Goal: Transaction & Acquisition: Purchase product/service

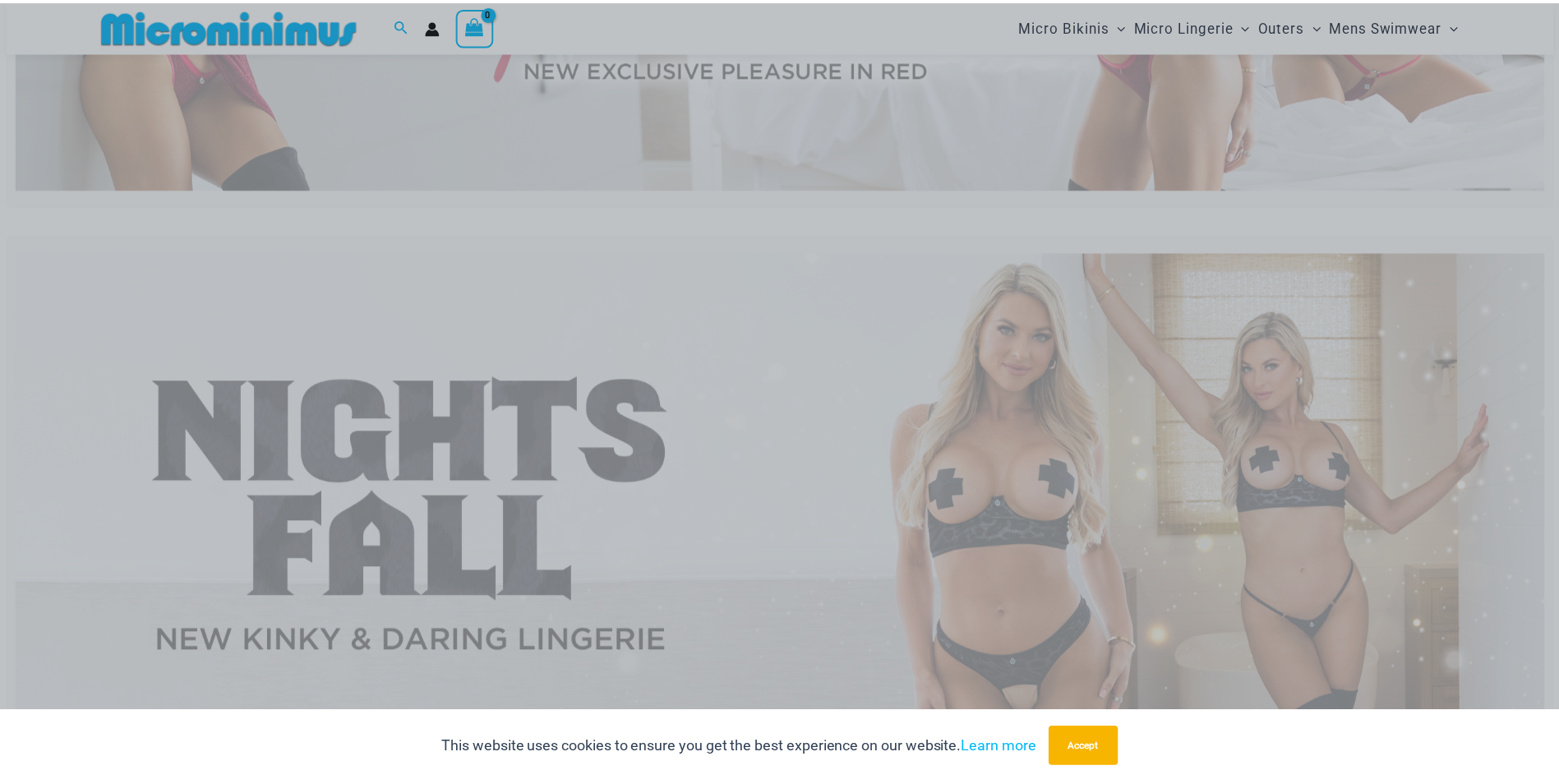
scroll to position [481, 0]
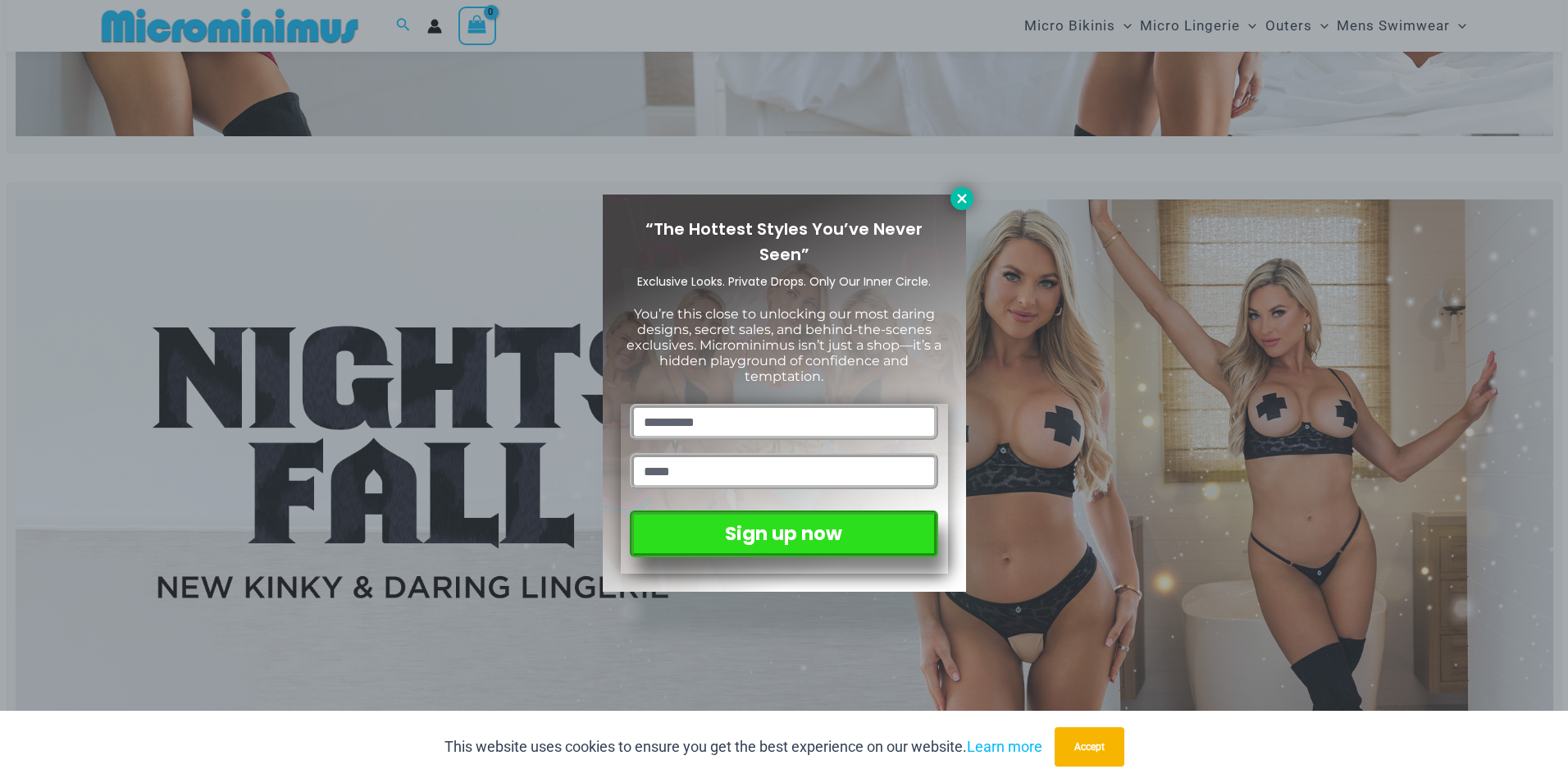
click at [961, 195] on icon at bounding box center [961, 198] width 14 height 14
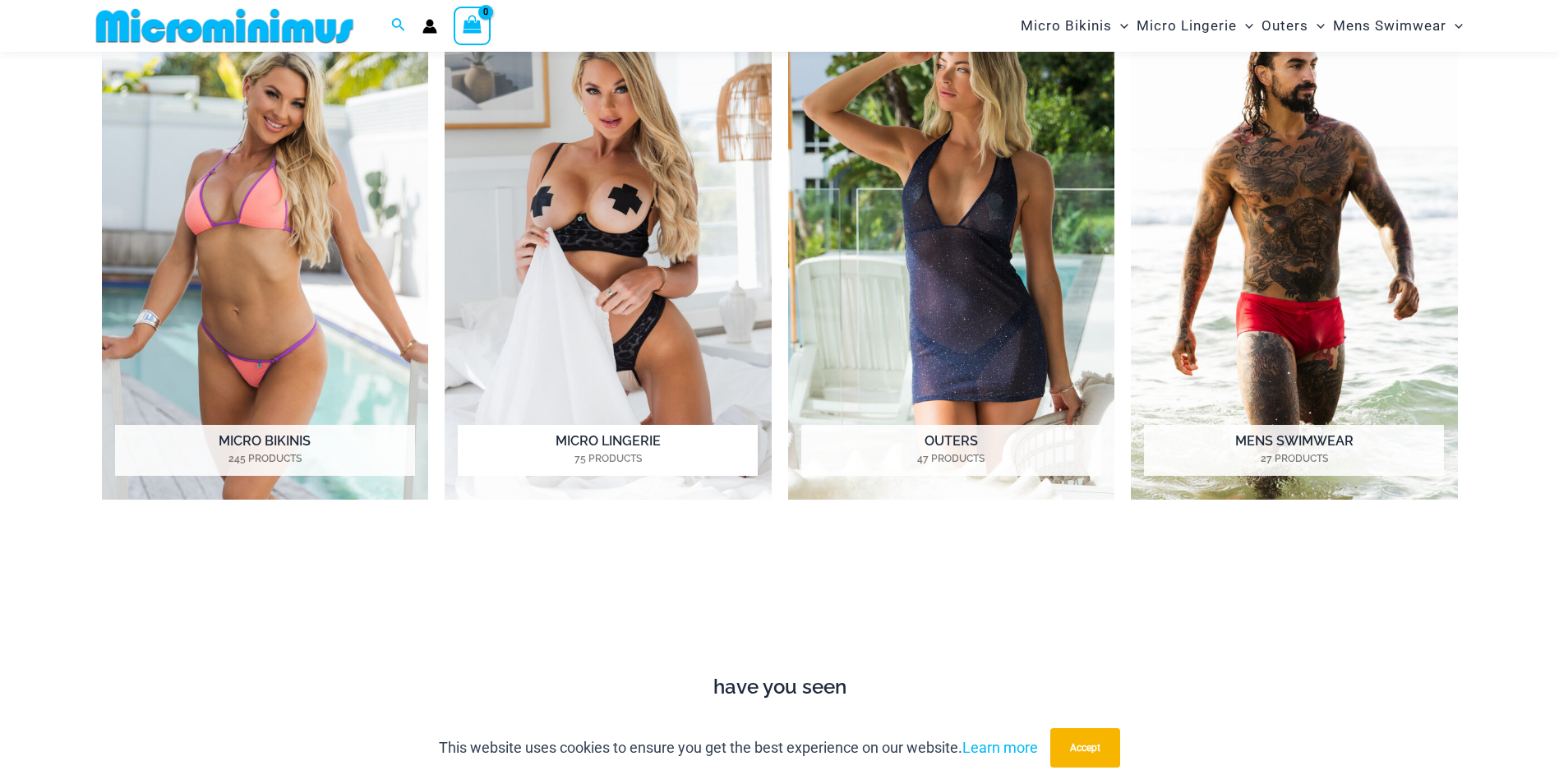
scroll to position [1549, 0]
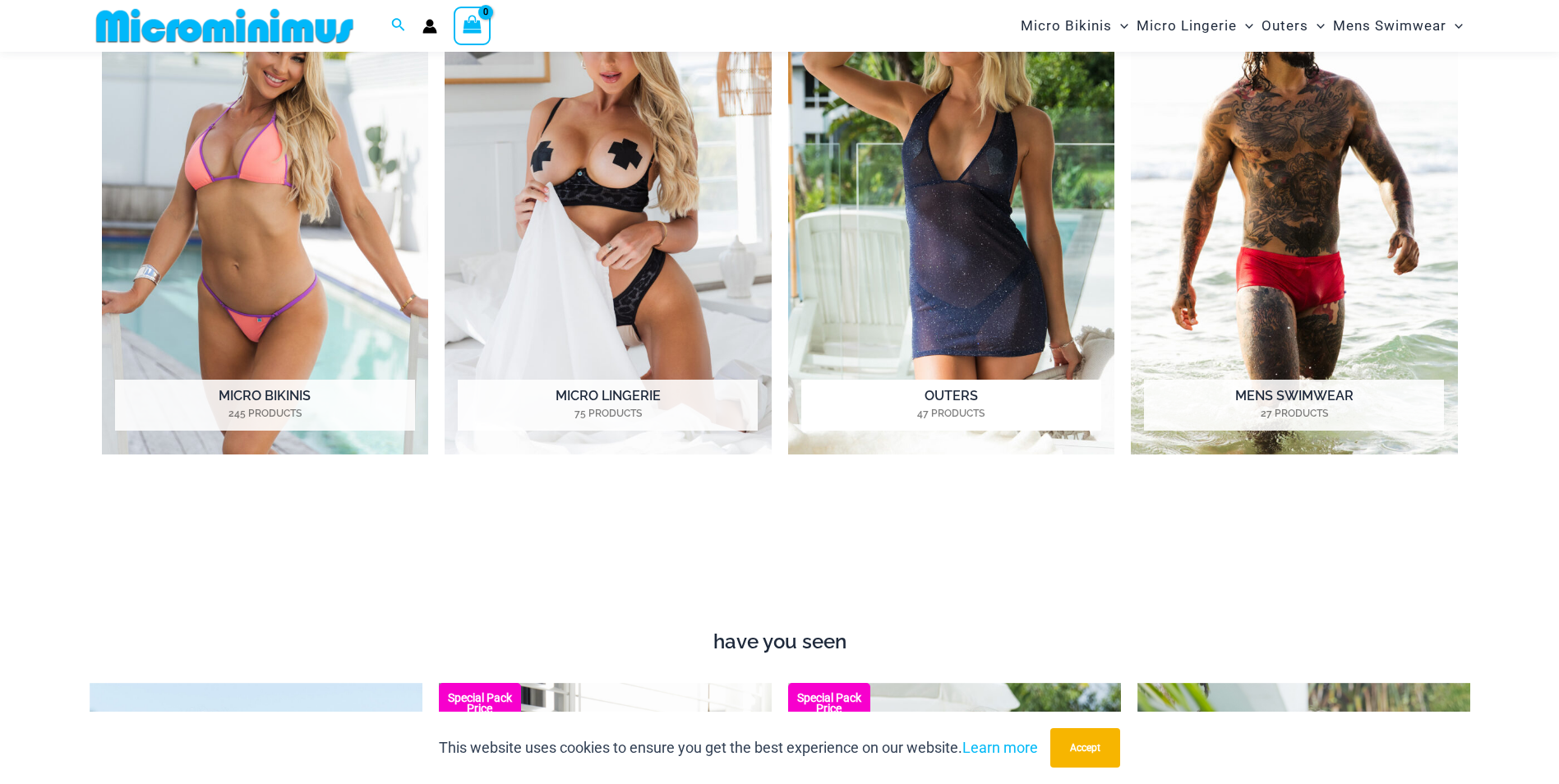
click at [998, 250] on img "Visit product category Outers" at bounding box center [951, 204] width 327 height 502
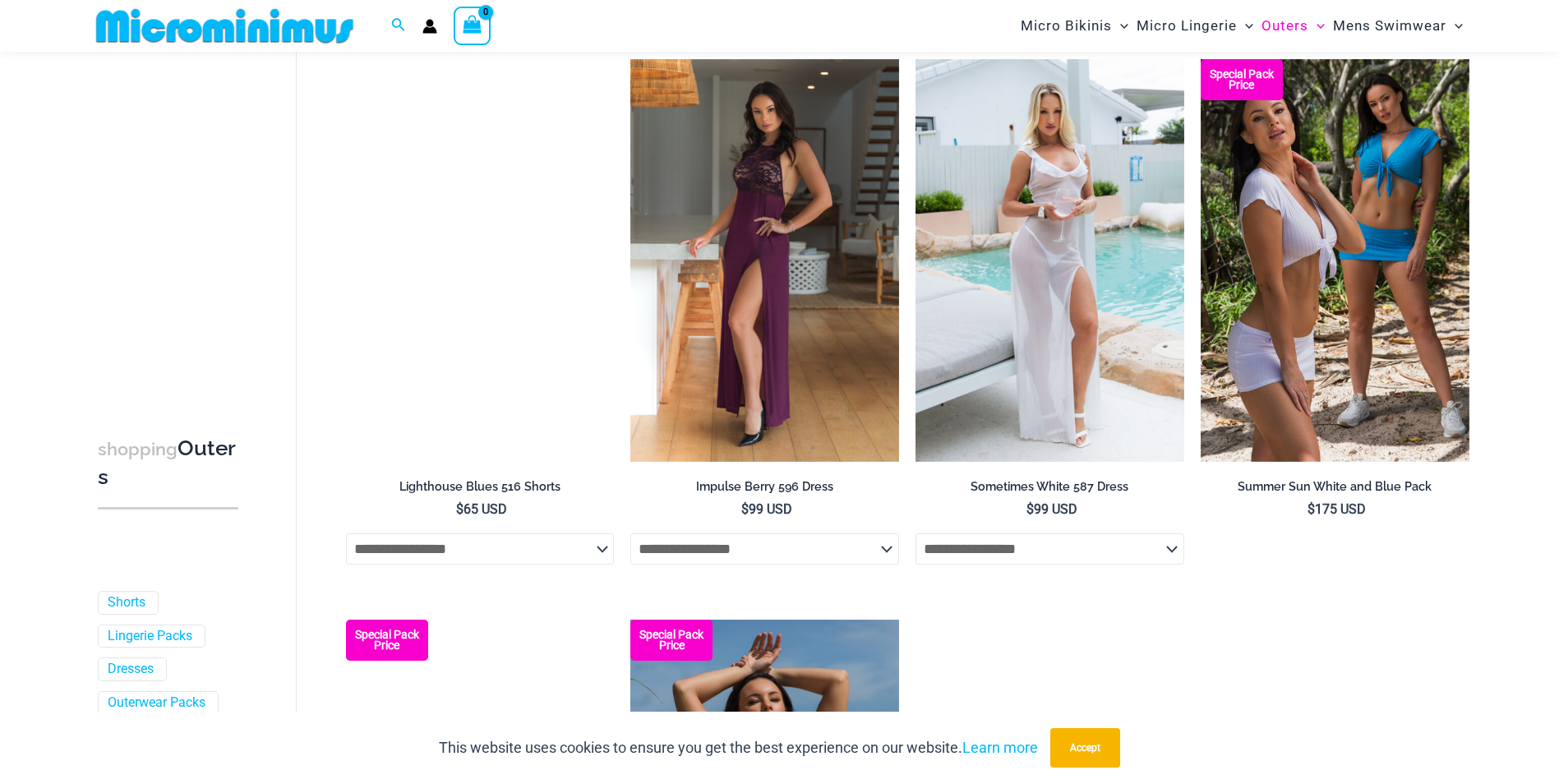
scroll to position [2451, 0]
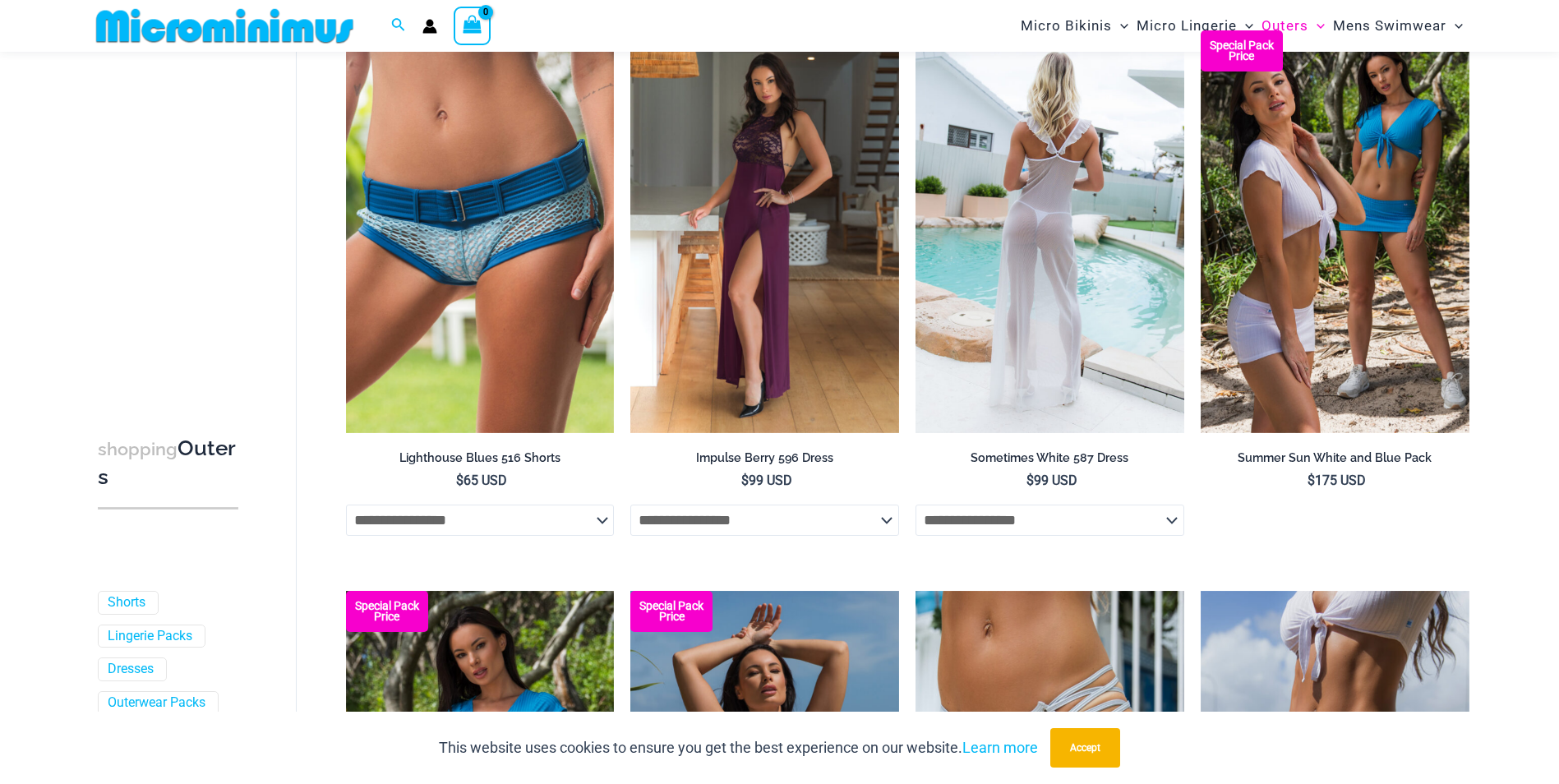
click at [1064, 231] on img at bounding box center [1050, 231] width 269 height 403
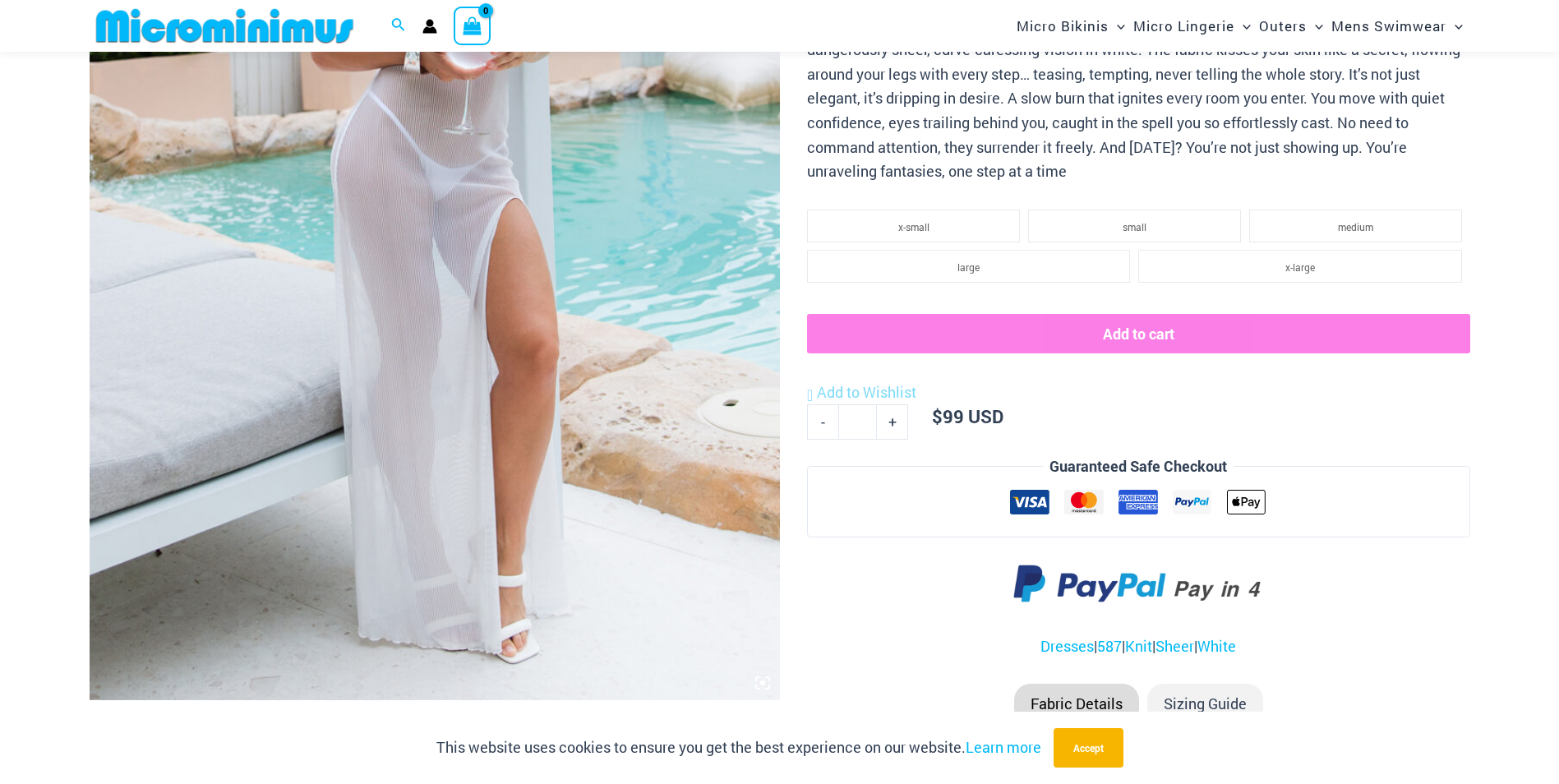
scroll to position [481, 0]
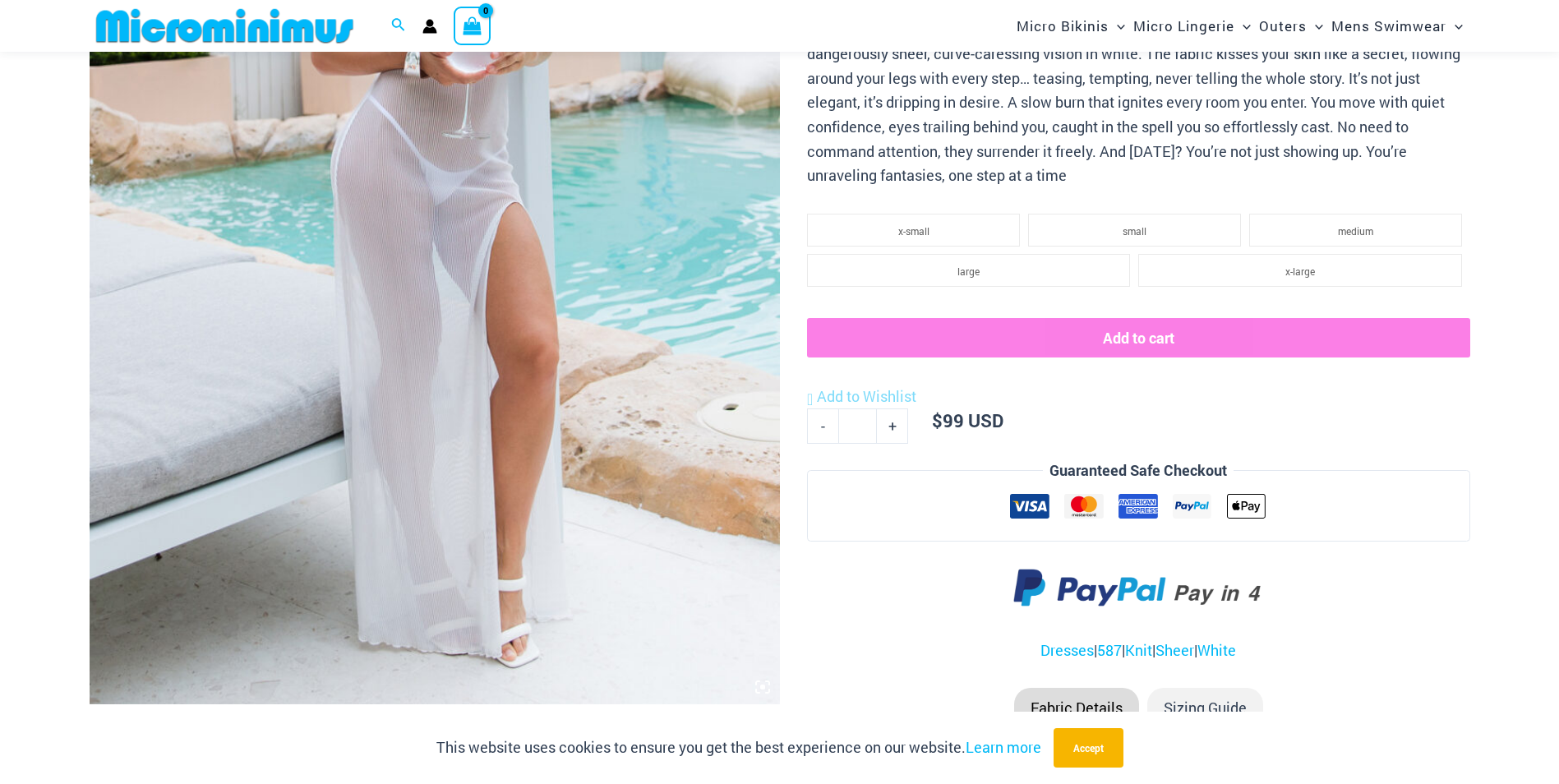
click at [674, 324] on img at bounding box center [435, 186] width 691 height 1035
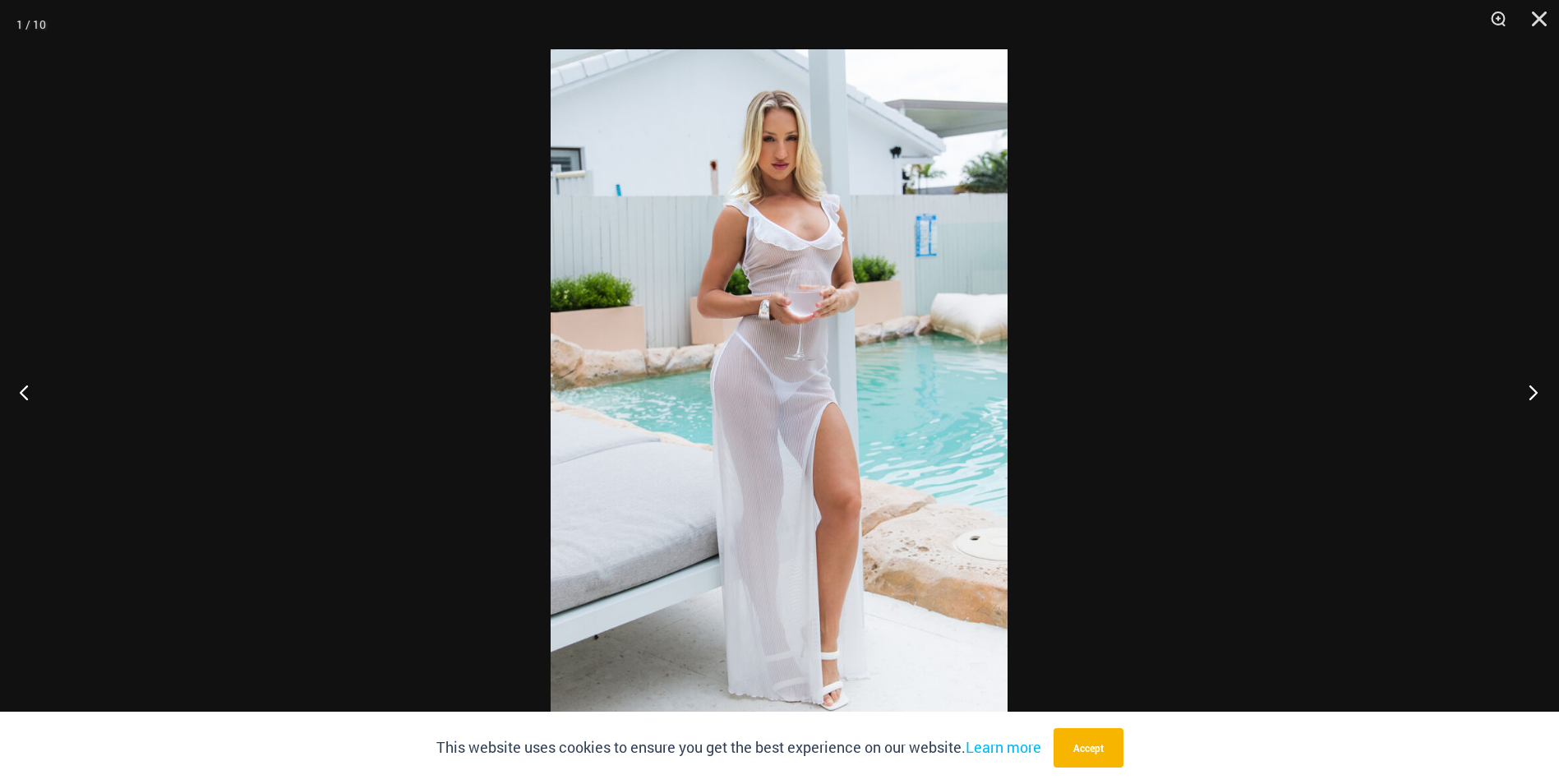
click at [1523, 382] on button "Next" at bounding box center [1528, 391] width 62 height 82
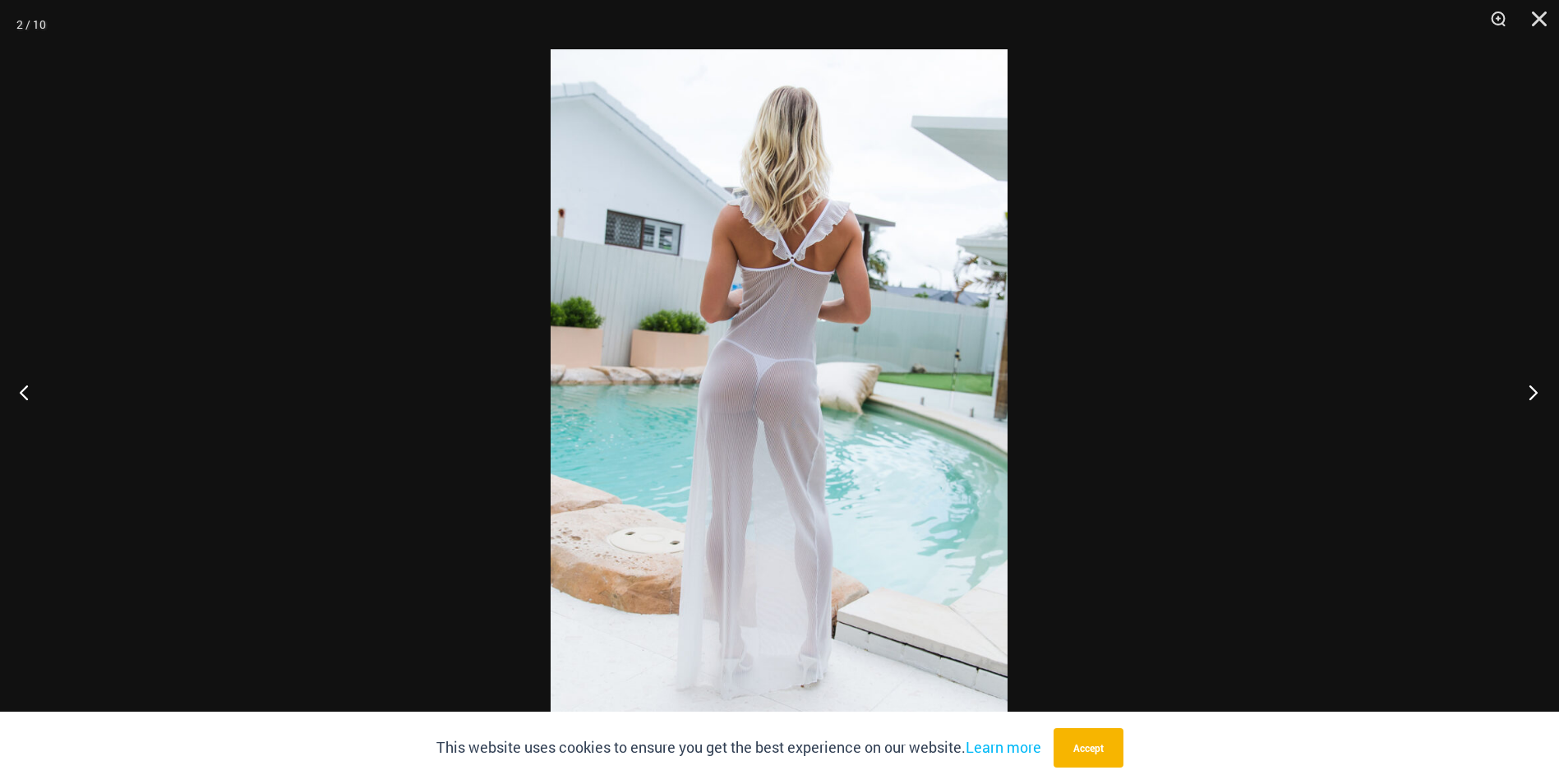
click at [1523, 382] on button "Next" at bounding box center [1528, 391] width 62 height 82
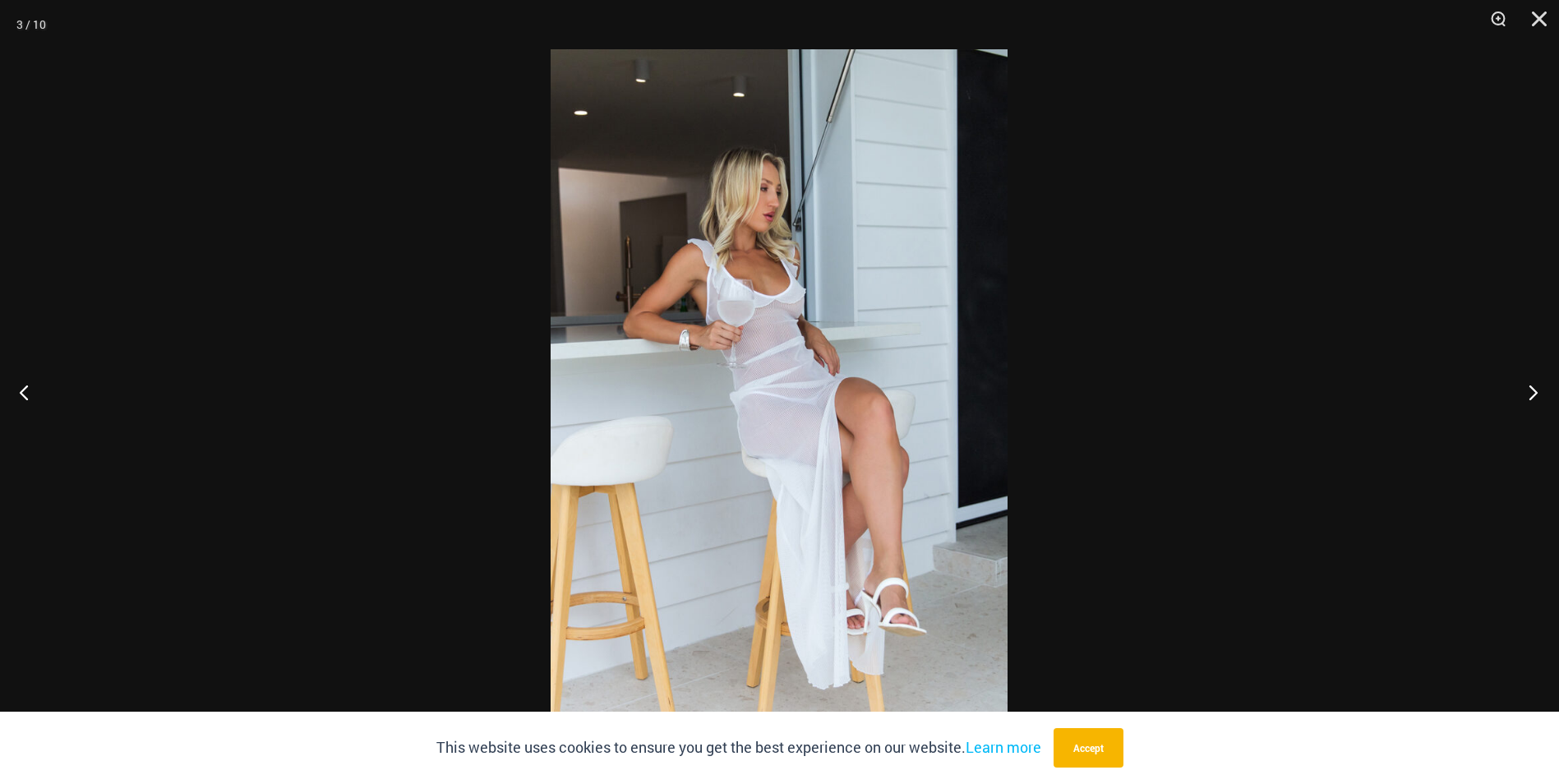
click at [1523, 382] on button "Next" at bounding box center [1528, 391] width 62 height 82
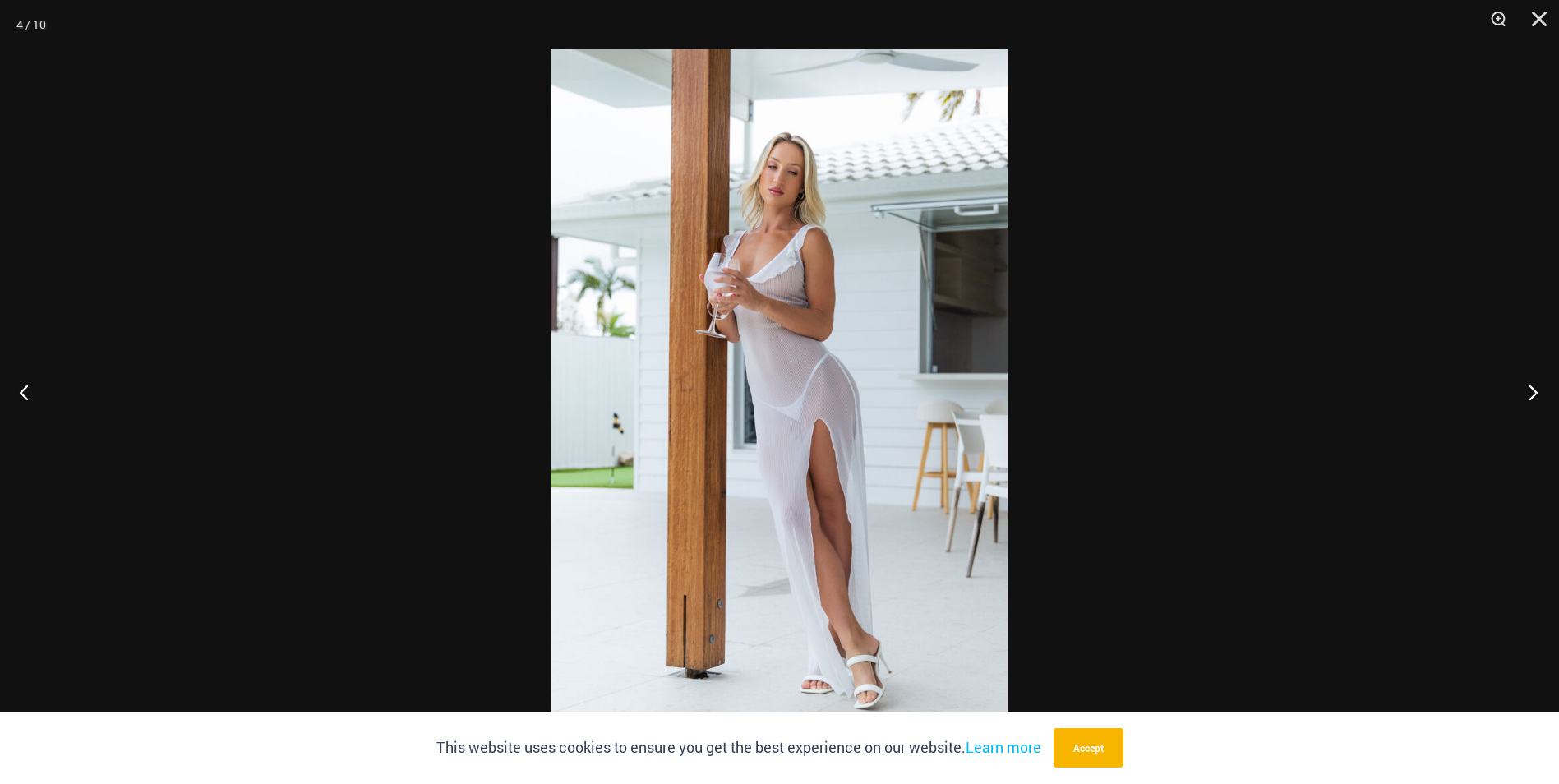
click at [1523, 382] on button "Next" at bounding box center [1528, 391] width 62 height 82
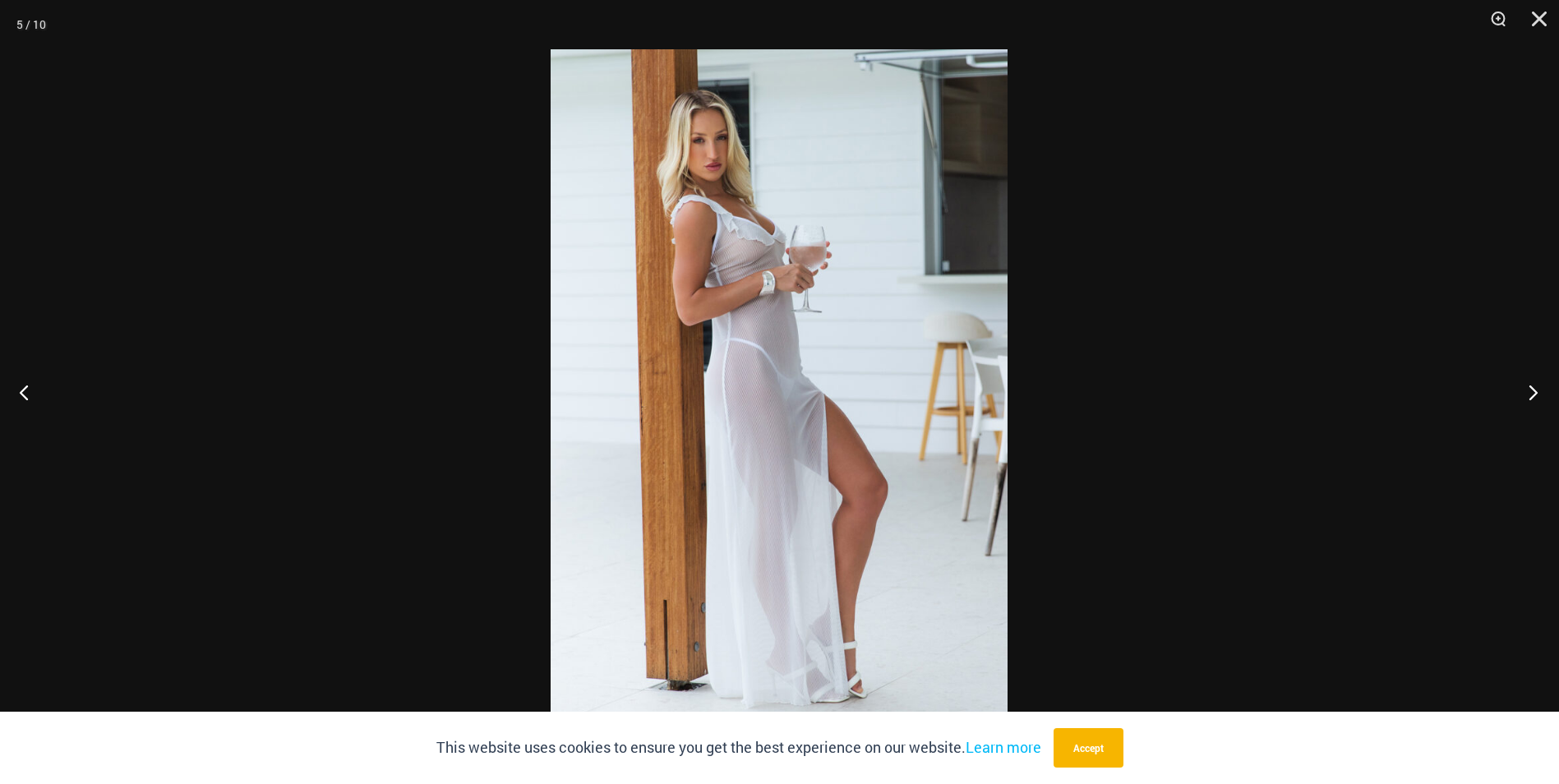
click at [1523, 382] on button "Next" at bounding box center [1528, 391] width 62 height 82
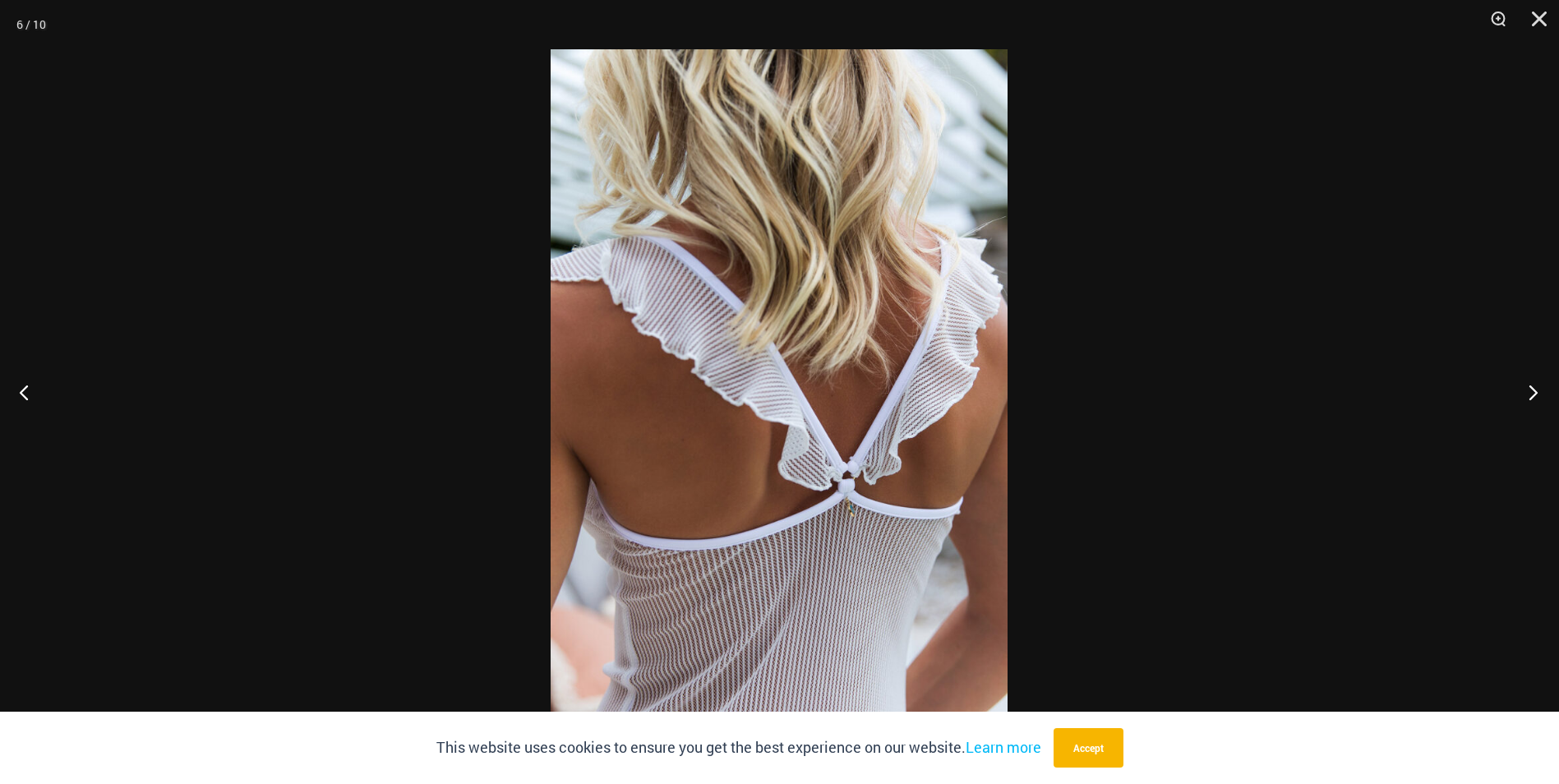
click at [1523, 382] on button "Next" at bounding box center [1528, 391] width 62 height 82
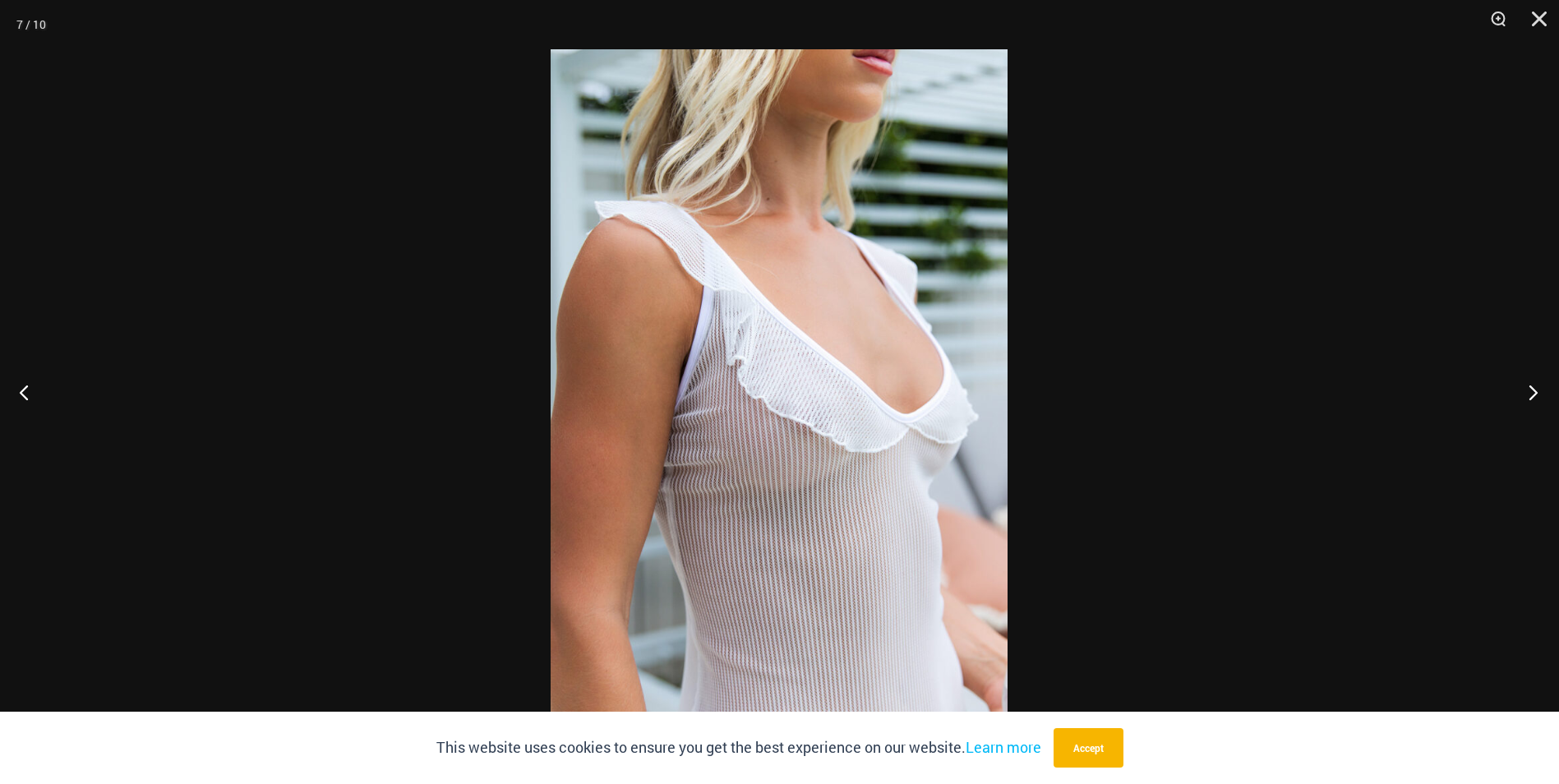
click at [1523, 382] on button "Next" at bounding box center [1528, 391] width 62 height 82
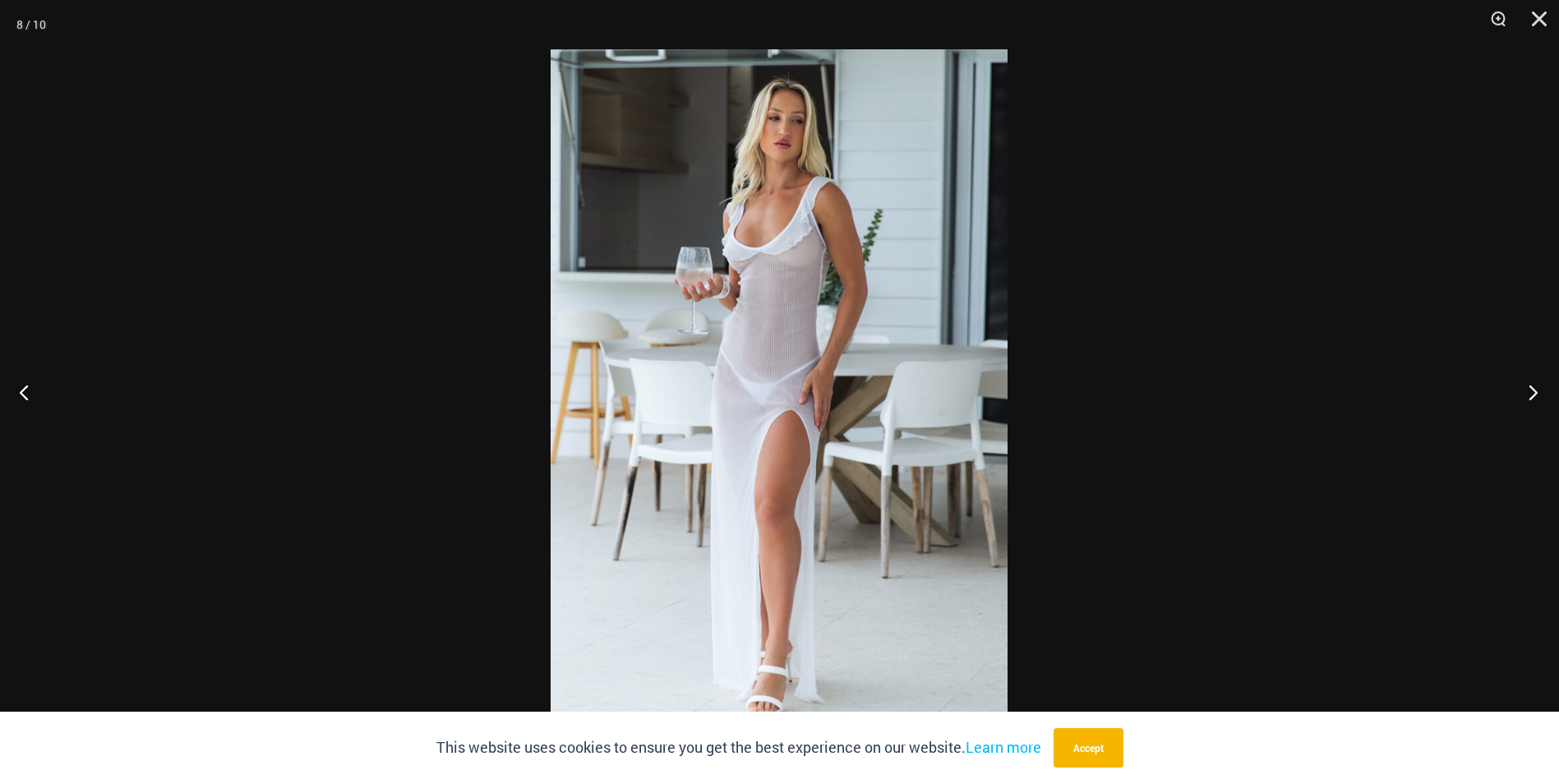
click at [1523, 382] on button "Next" at bounding box center [1528, 391] width 62 height 82
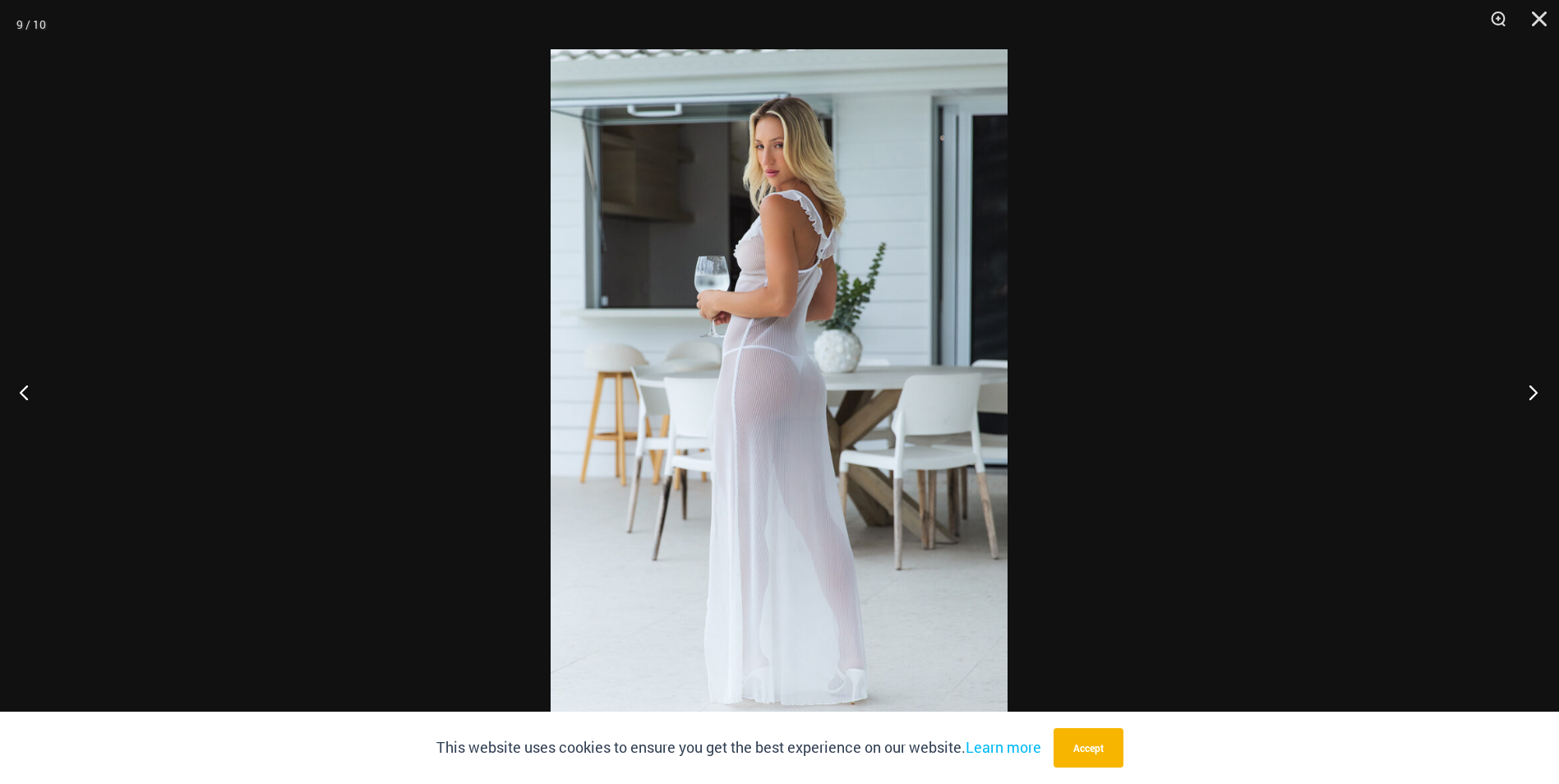
click at [1523, 382] on button "Next" at bounding box center [1528, 391] width 62 height 82
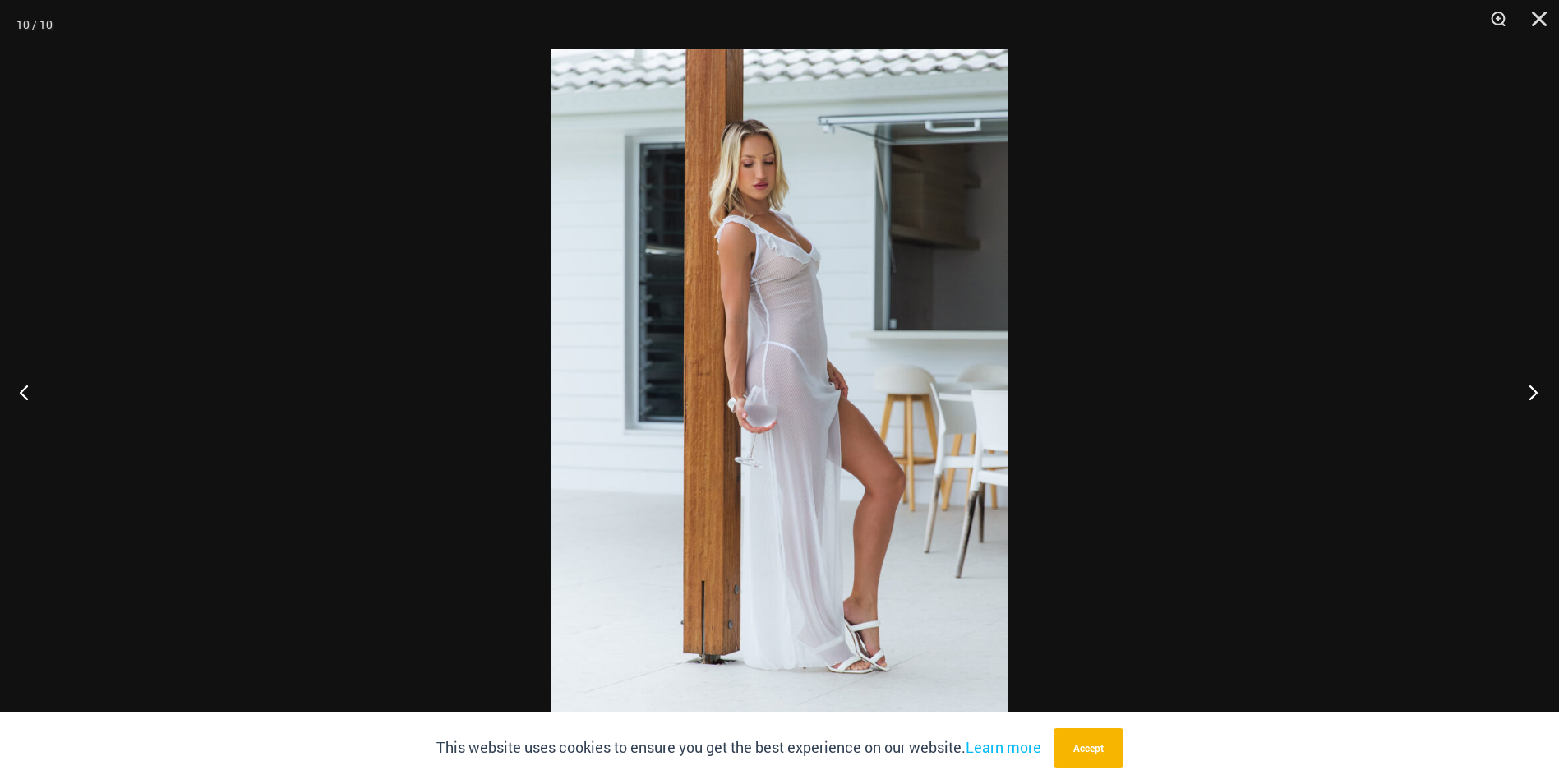
click at [1523, 382] on button "Next" at bounding box center [1528, 391] width 62 height 82
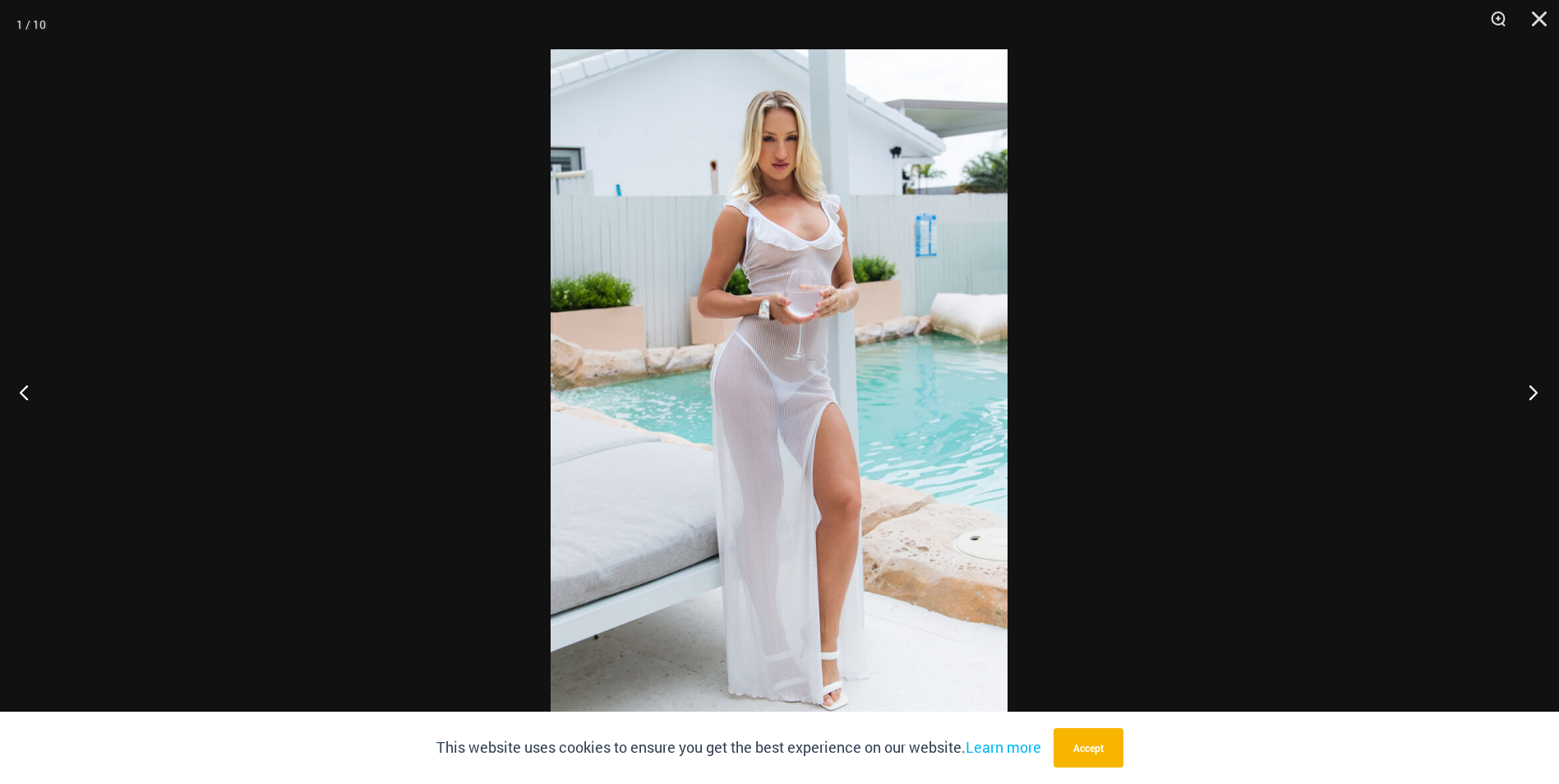
click at [1523, 382] on button "Next" at bounding box center [1528, 391] width 62 height 82
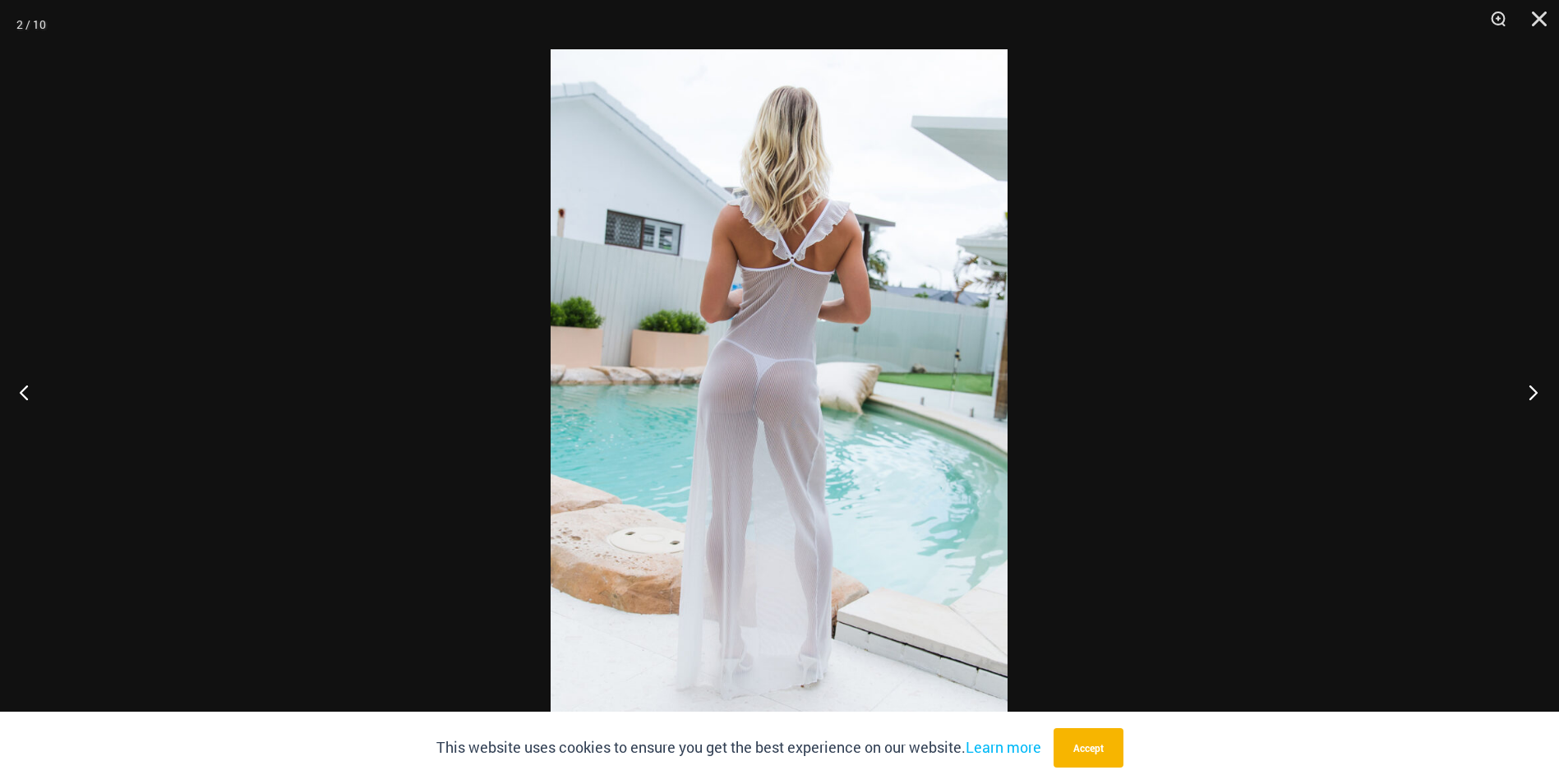
click at [1523, 382] on button "Next" at bounding box center [1528, 391] width 62 height 82
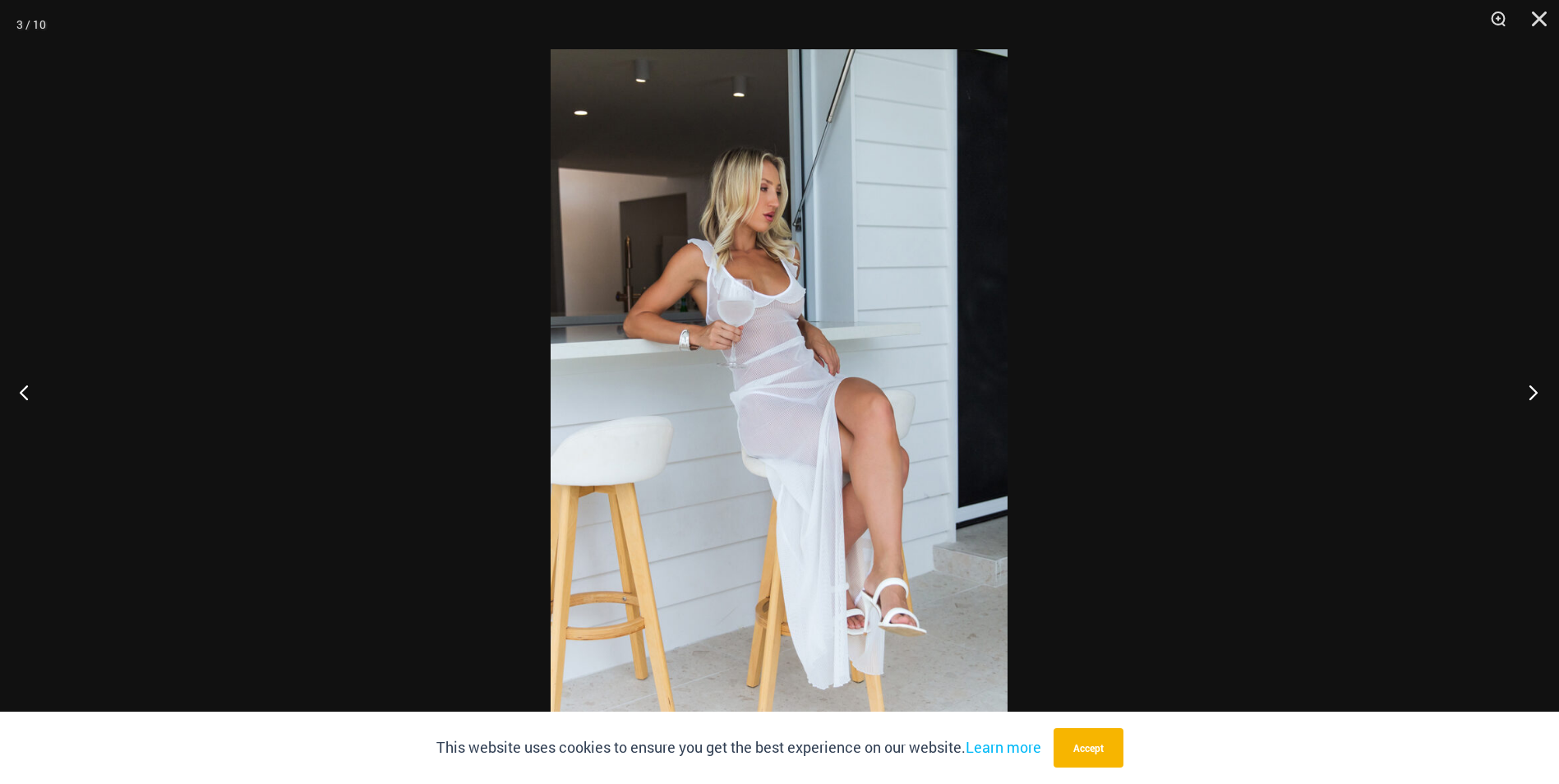
click at [1523, 382] on button "Next" at bounding box center [1528, 391] width 62 height 82
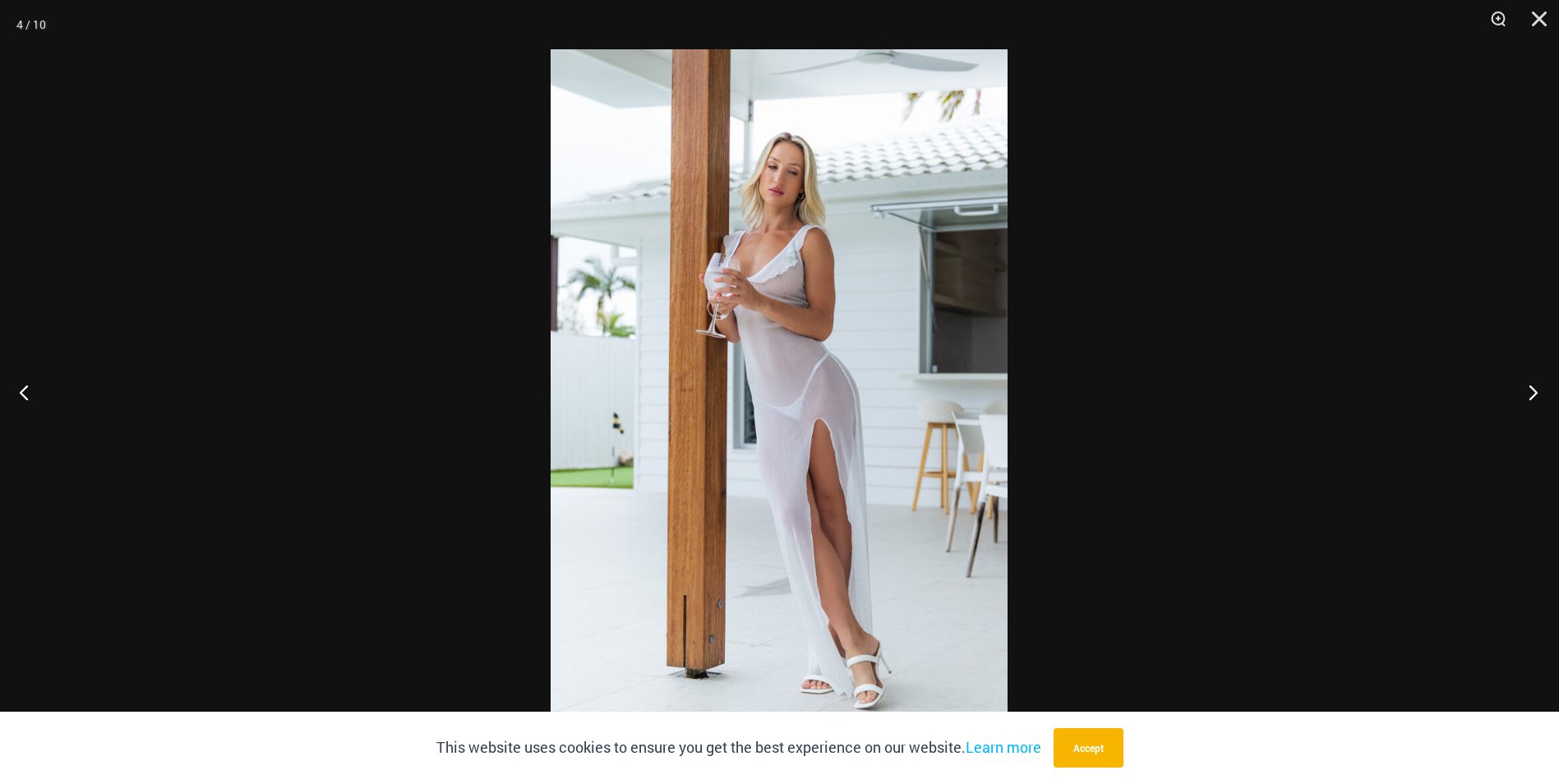
click at [1523, 382] on button "Next" at bounding box center [1528, 391] width 62 height 82
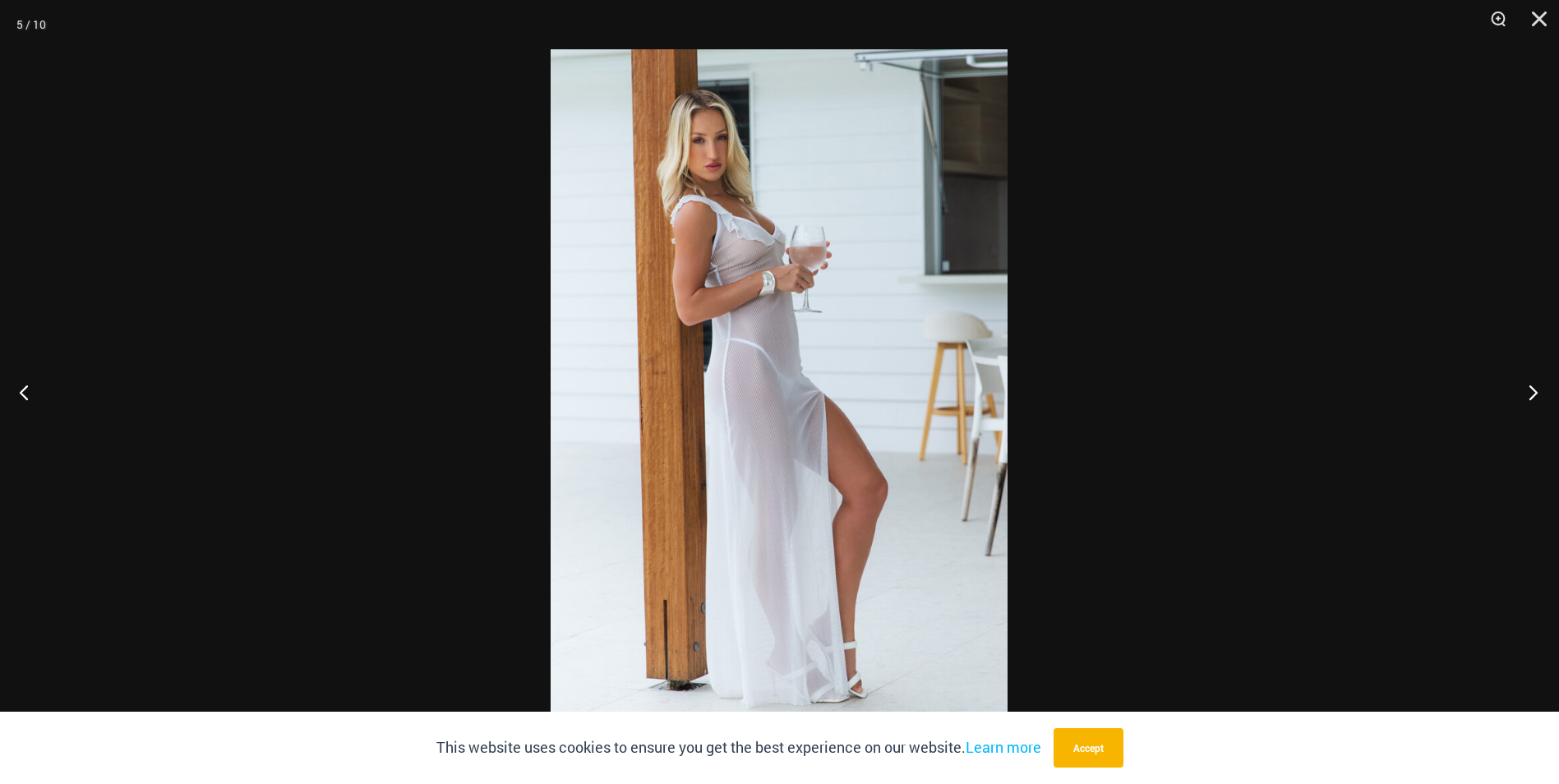
click at [1523, 382] on button "Next" at bounding box center [1528, 391] width 62 height 82
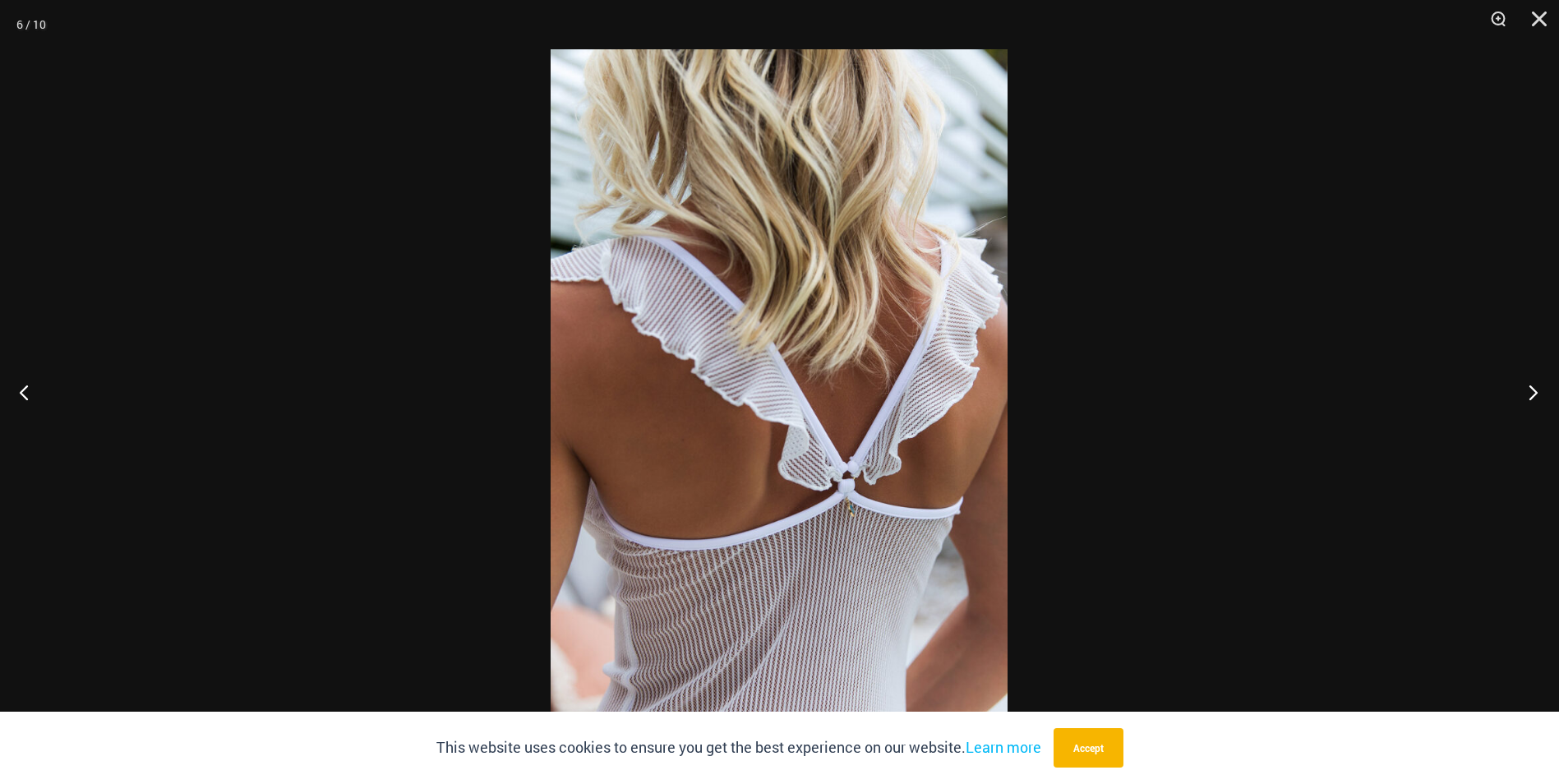
click at [1524, 380] on button "Next" at bounding box center [1528, 391] width 62 height 82
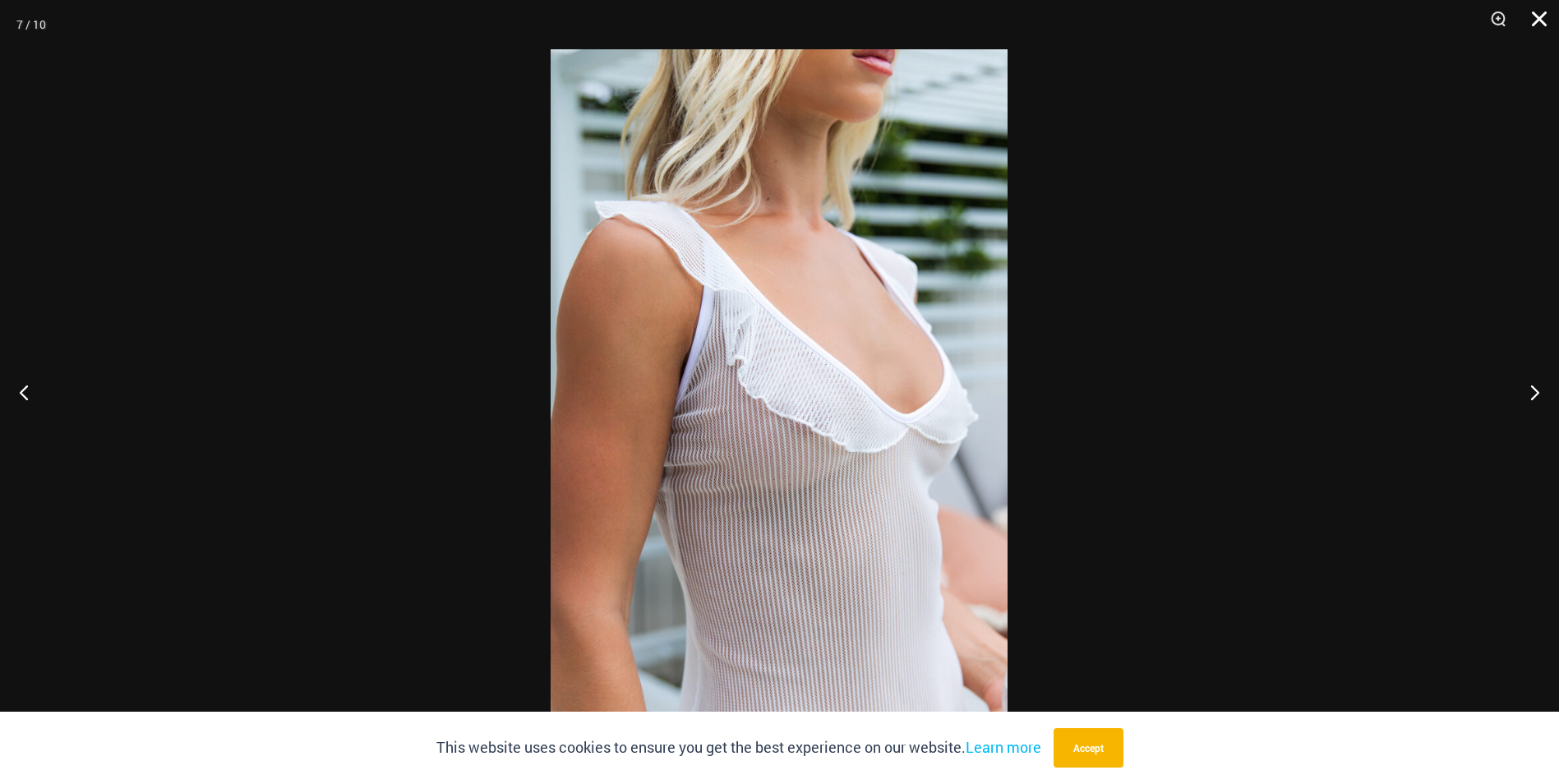
click at [1543, 14] on button "Close" at bounding box center [1533, 24] width 42 height 49
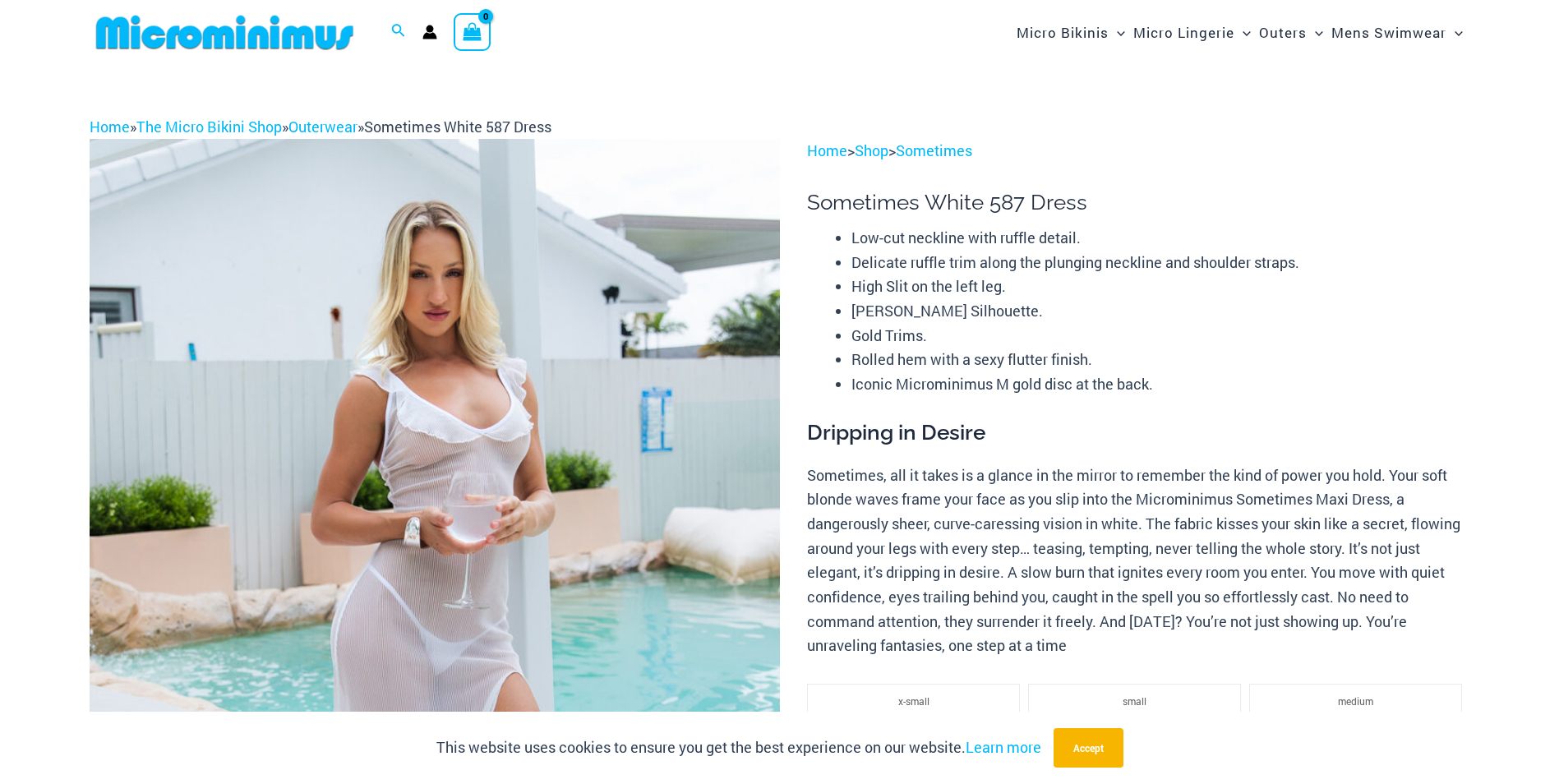
scroll to position [0, 0]
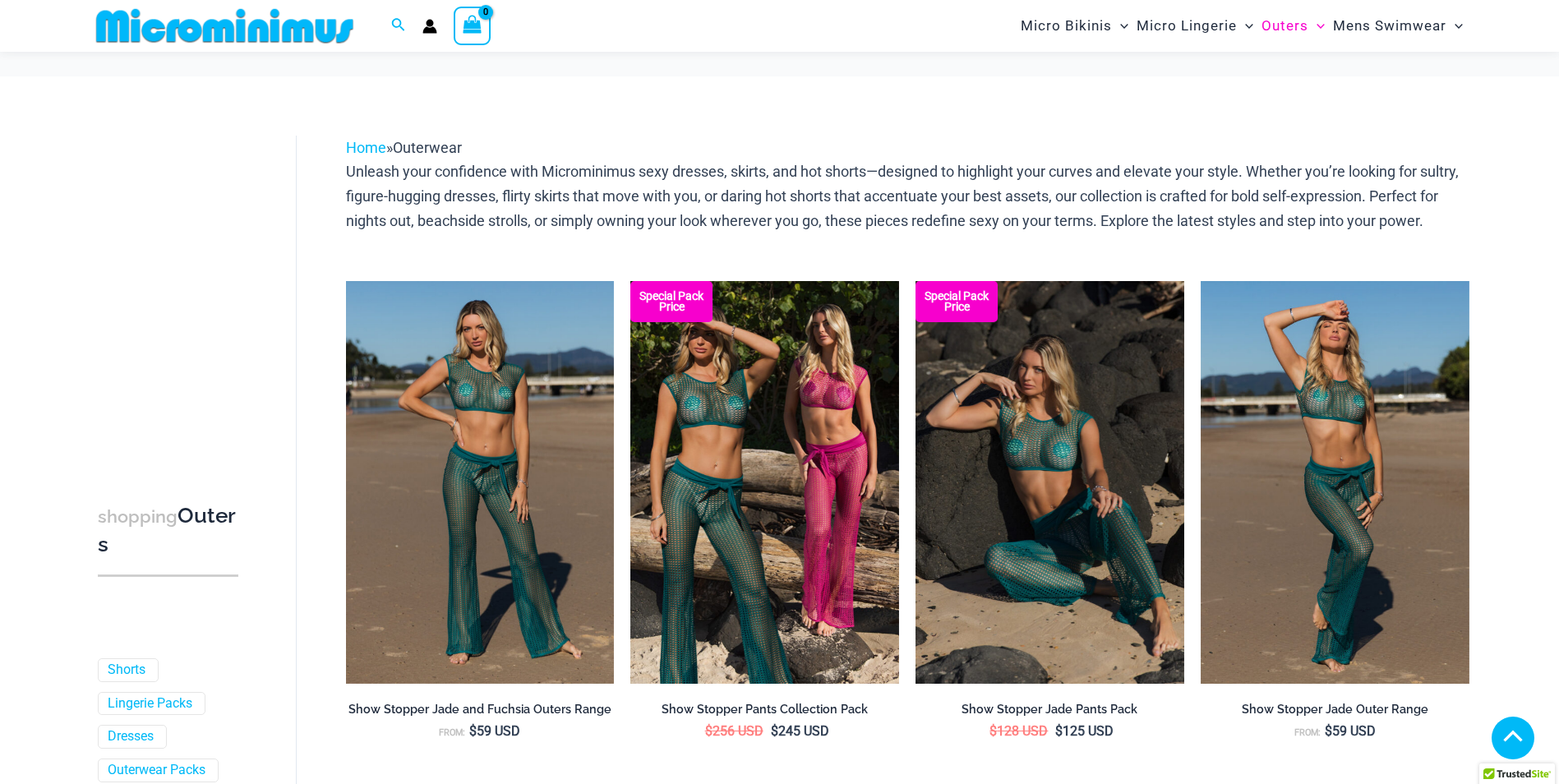
scroll to position [2158, 0]
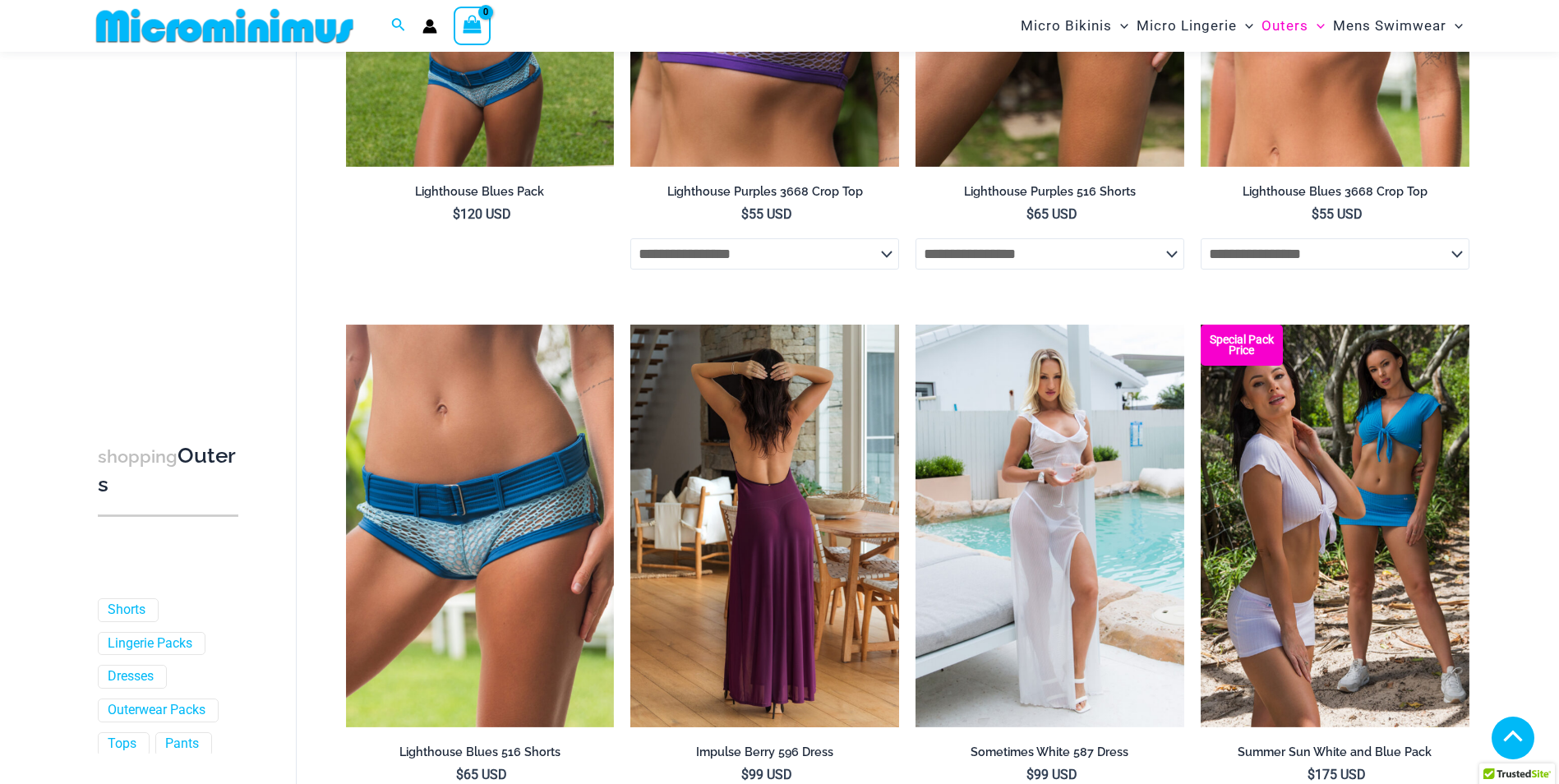
drag, startPoint x: 0, startPoint y: 0, endPoint x: 774, endPoint y: 490, distance: 916.1
click at [774, 490] on img at bounding box center [764, 525] width 269 height 403
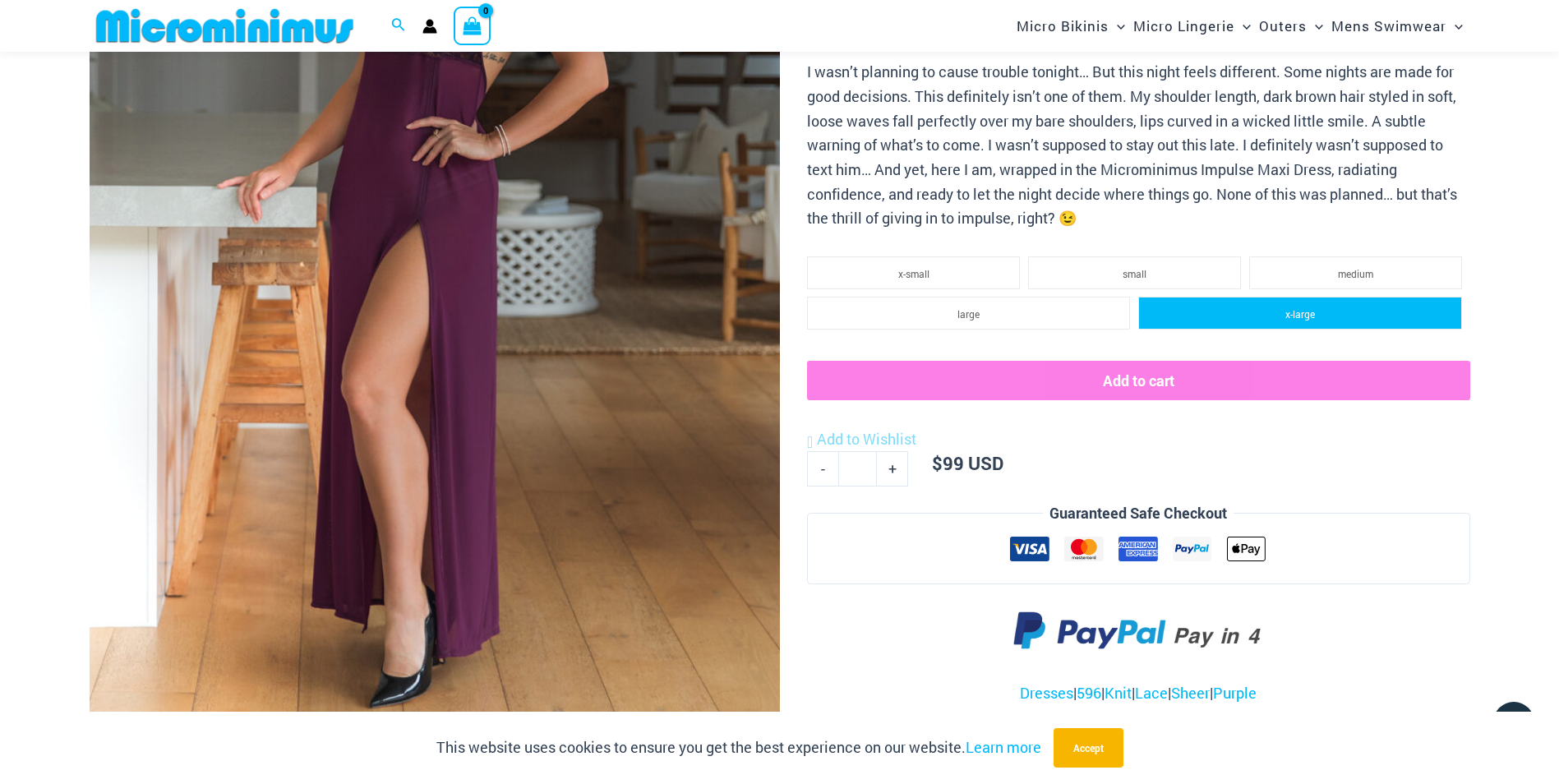
scroll to position [399, 0]
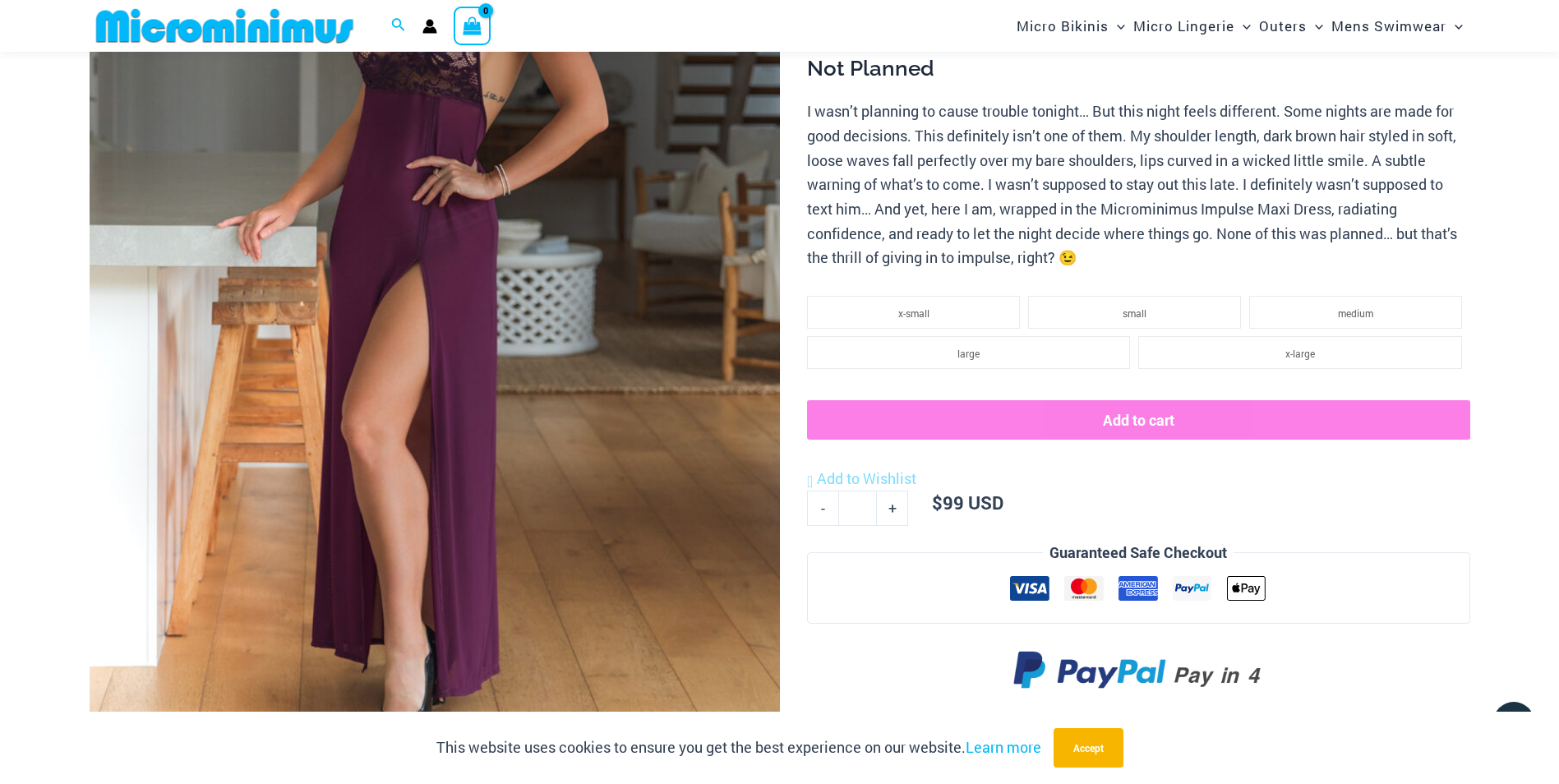
click at [654, 328] on img at bounding box center [435, 268] width 691 height 1035
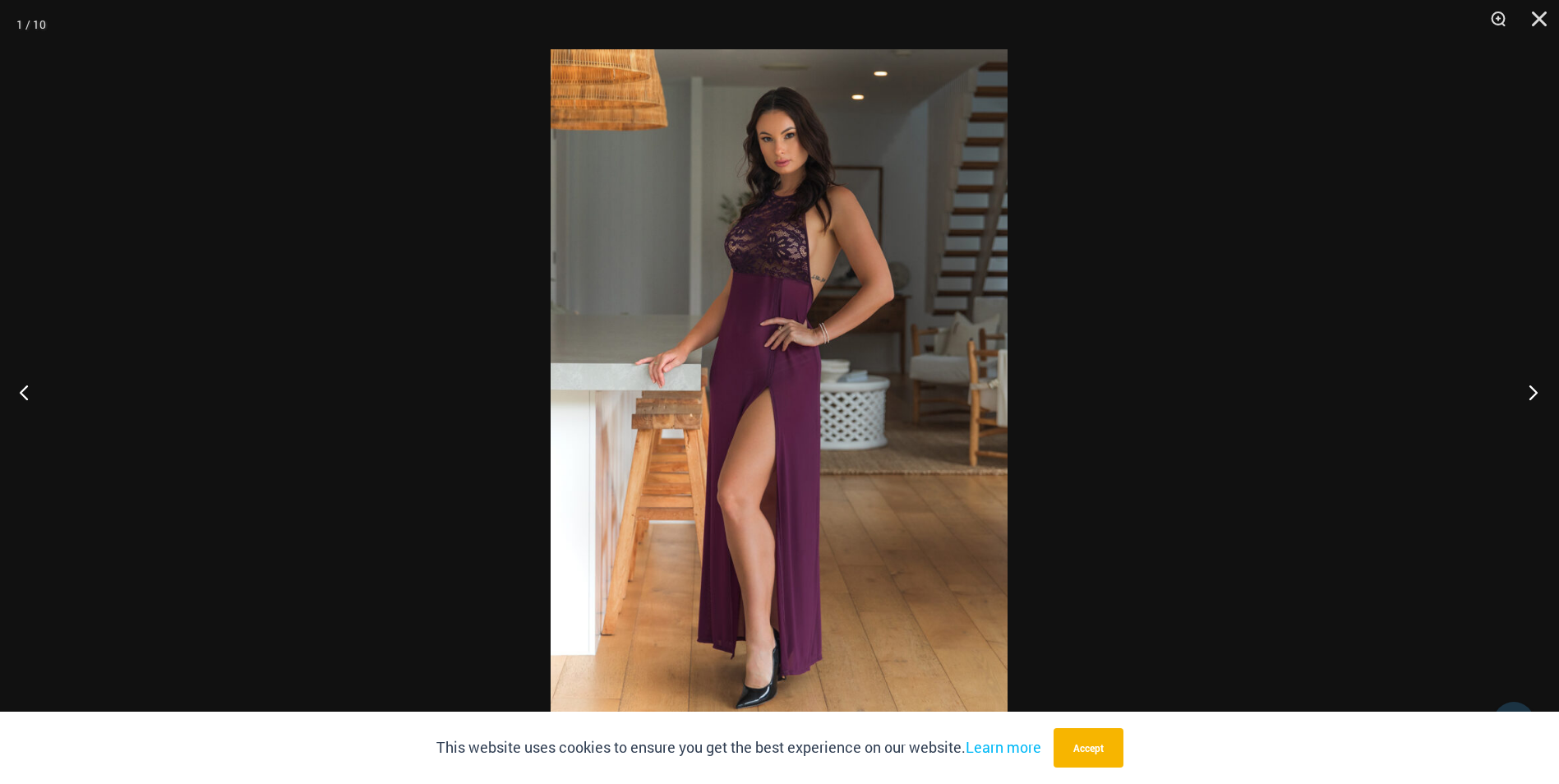
click at [1532, 382] on button "Next" at bounding box center [1528, 391] width 62 height 82
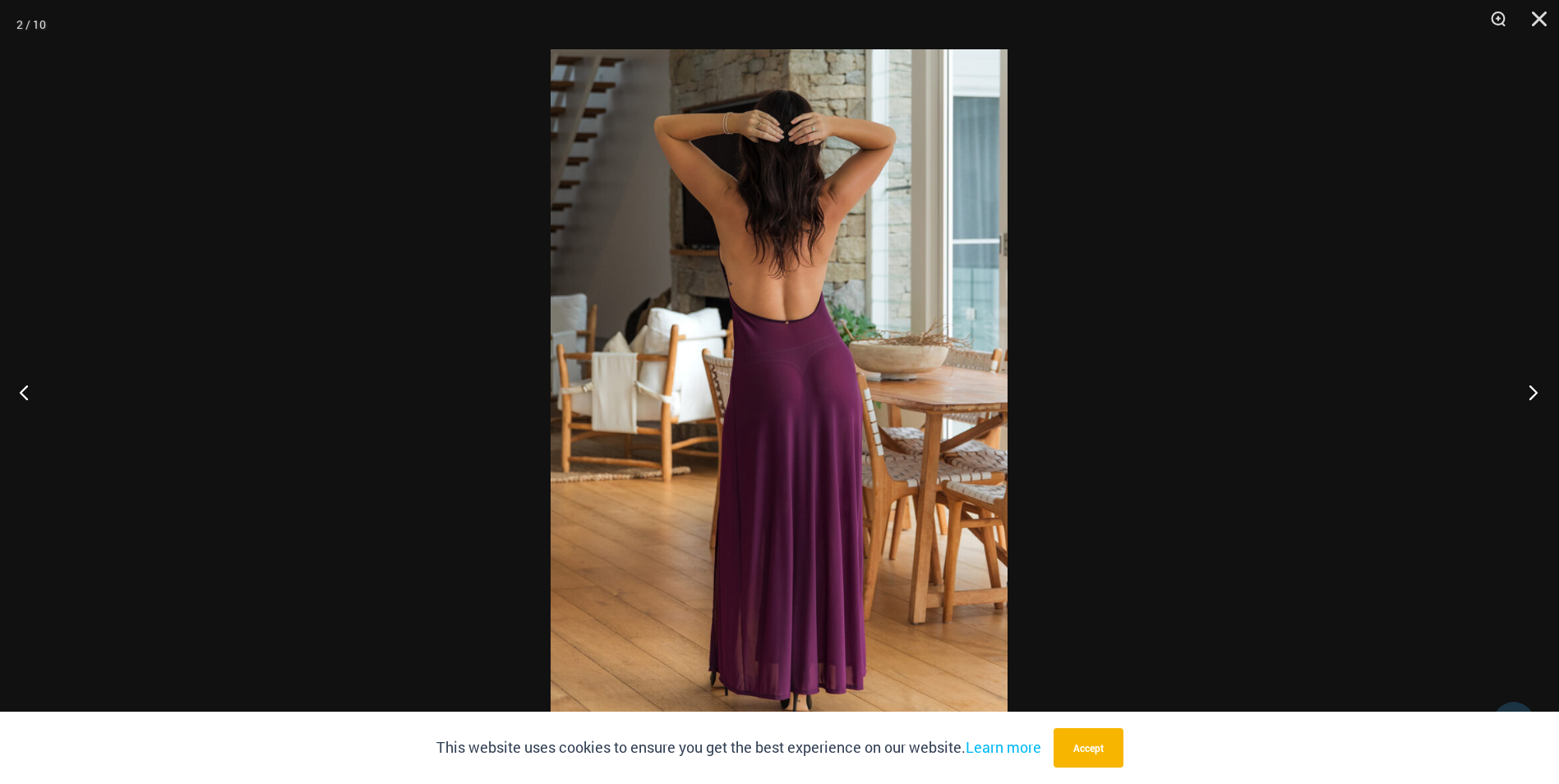
click at [1532, 382] on button "Next" at bounding box center [1528, 391] width 62 height 82
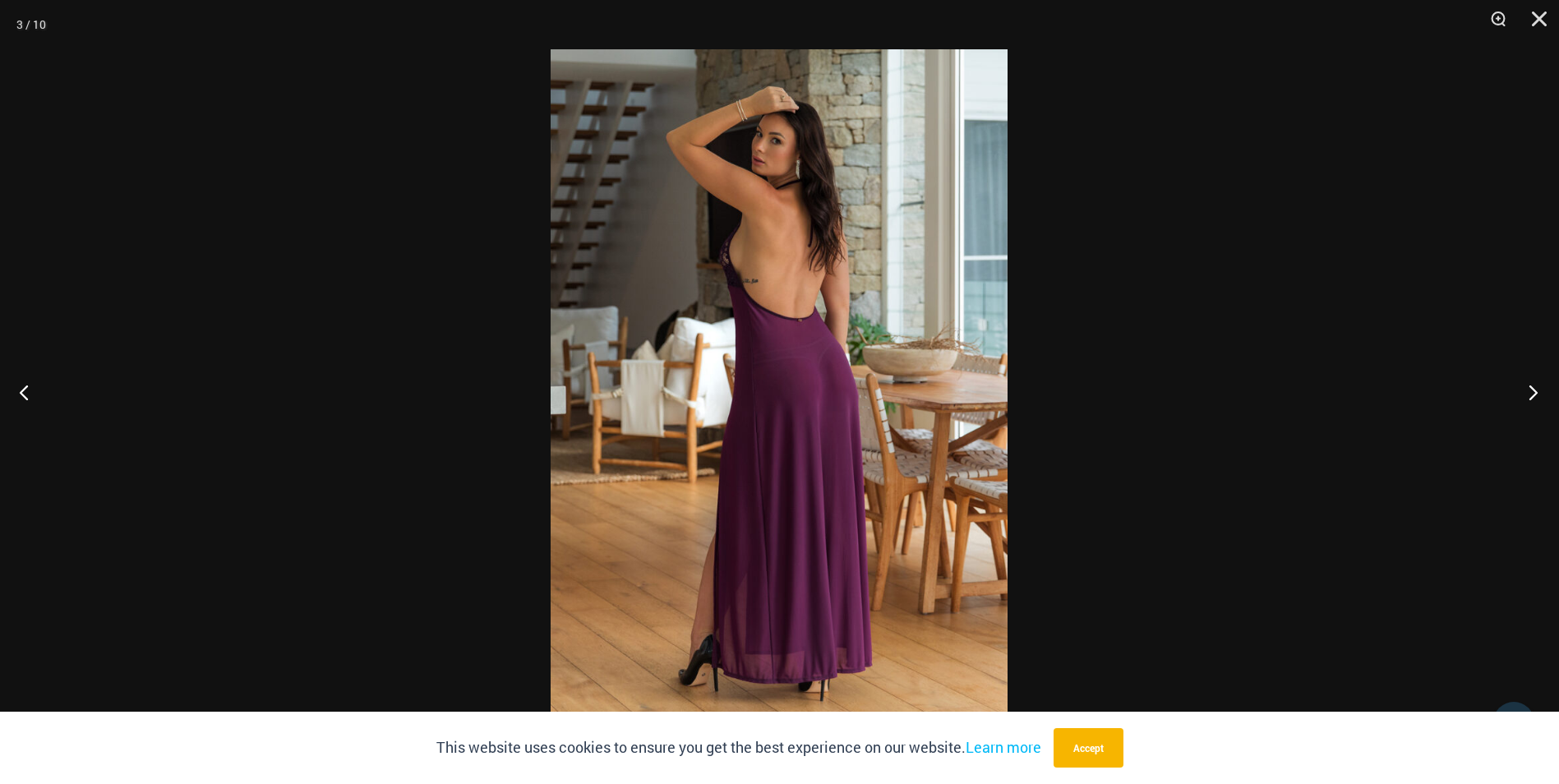
click at [1532, 382] on button "Next" at bounding box center [1528, 391] width 62 height 82
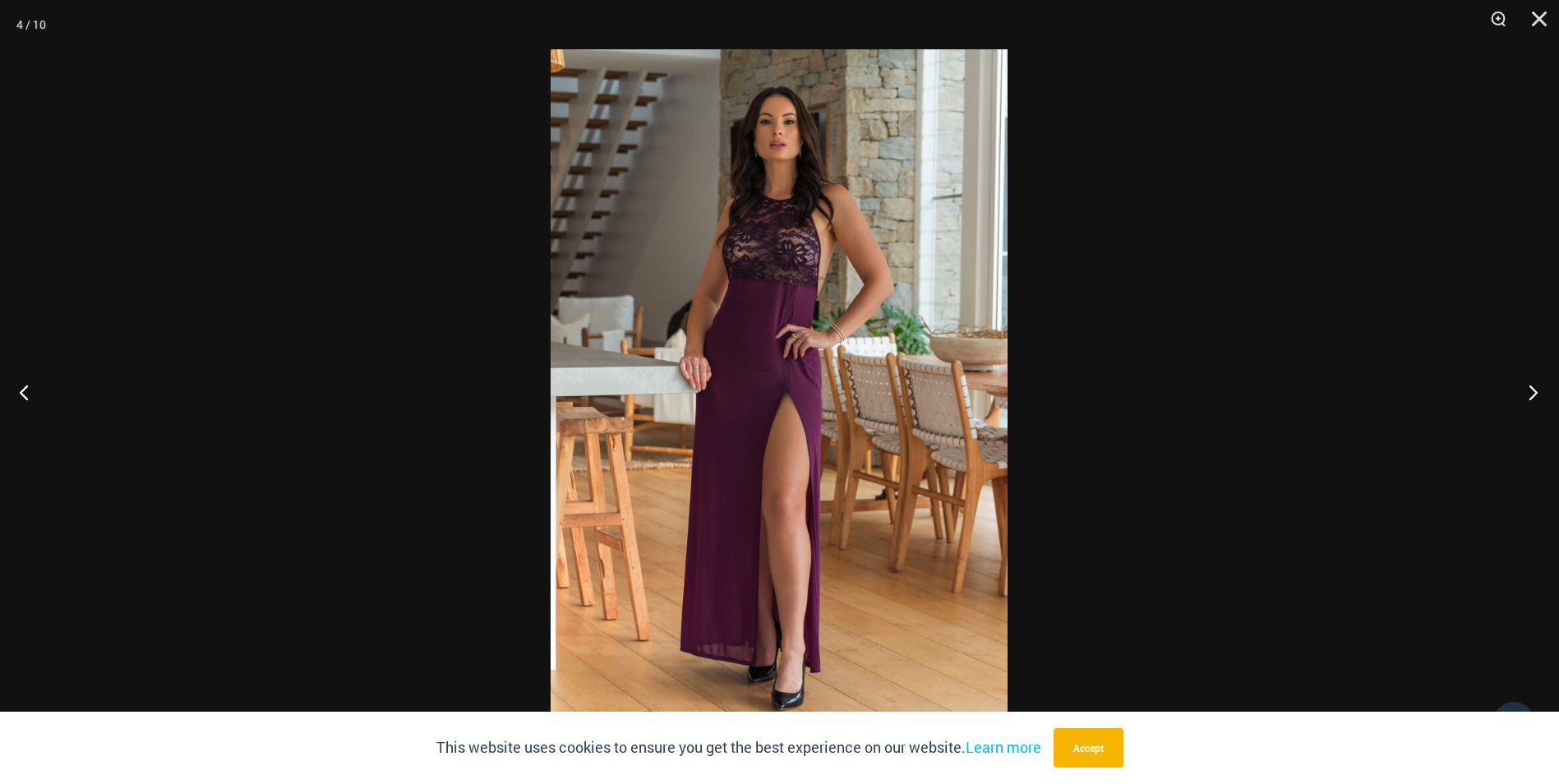
click at [1532, 382] on button "Next" at bounding box center [1528, 391] width 62 height 82
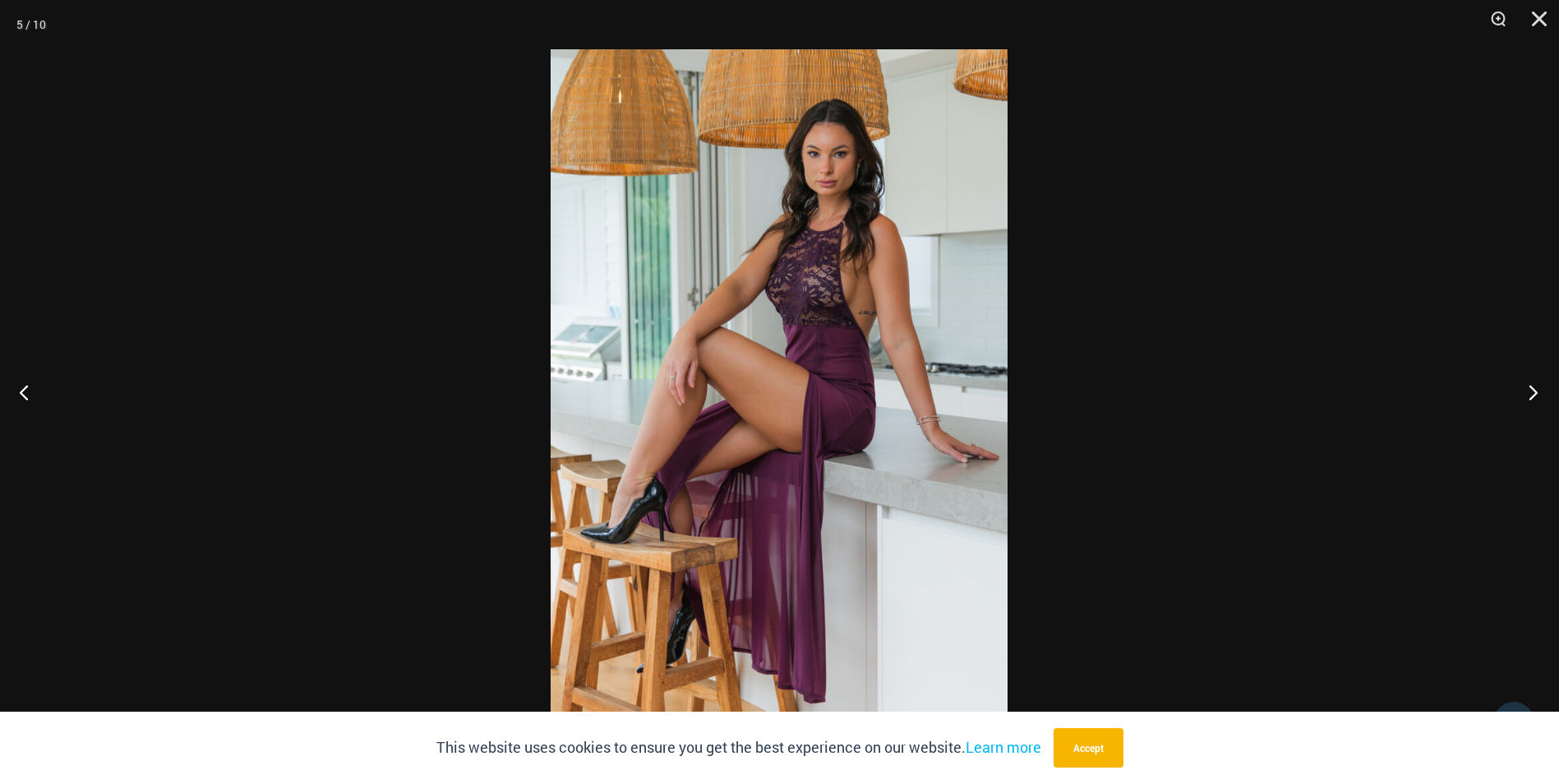
click at [1532, 382] on button "Next" at bounding box center [1528, 391] width 62 height 82
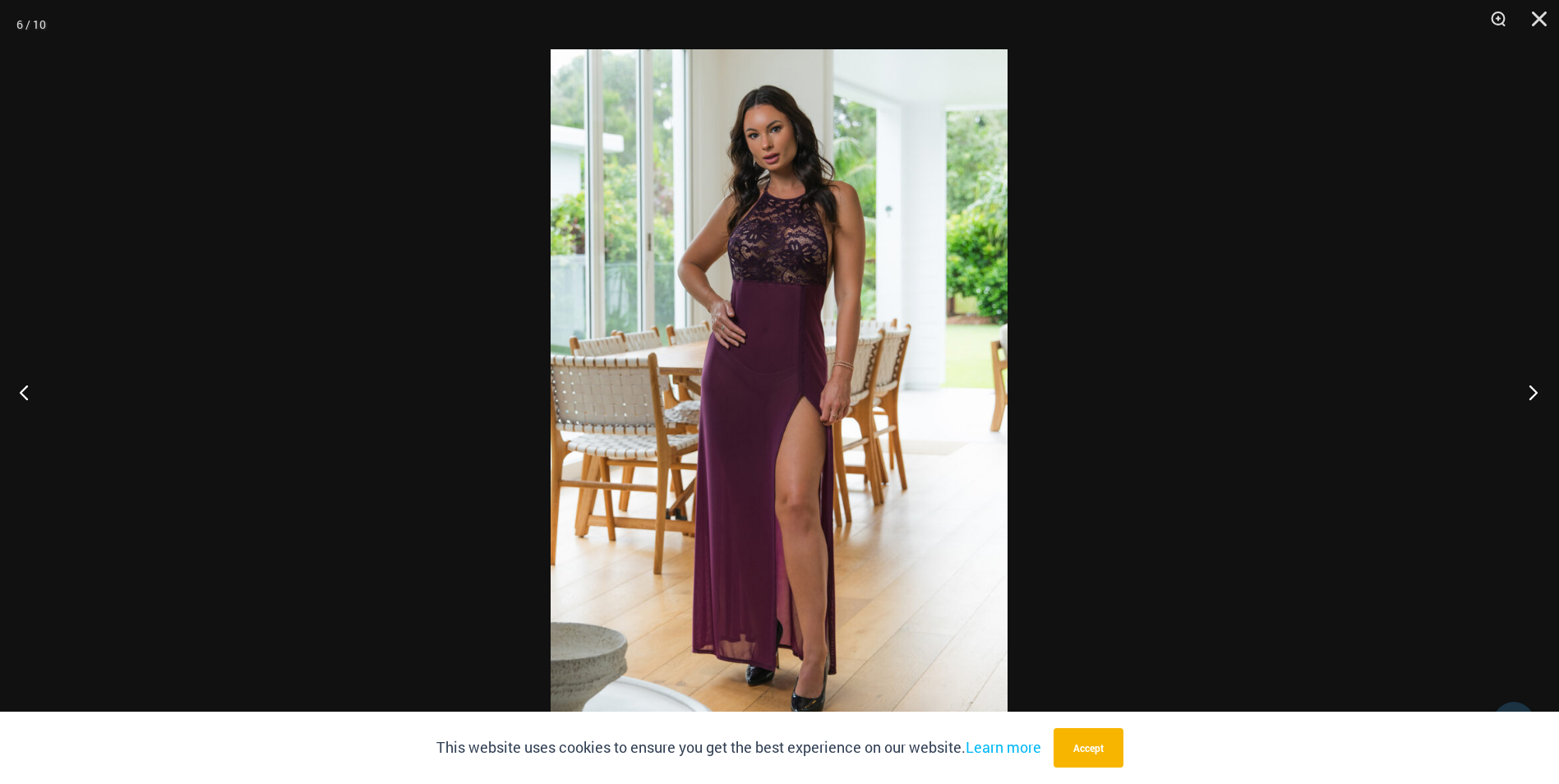
click at [1532, 382] on button "Next" at bounding box center [1528, 391] width 62 height 82
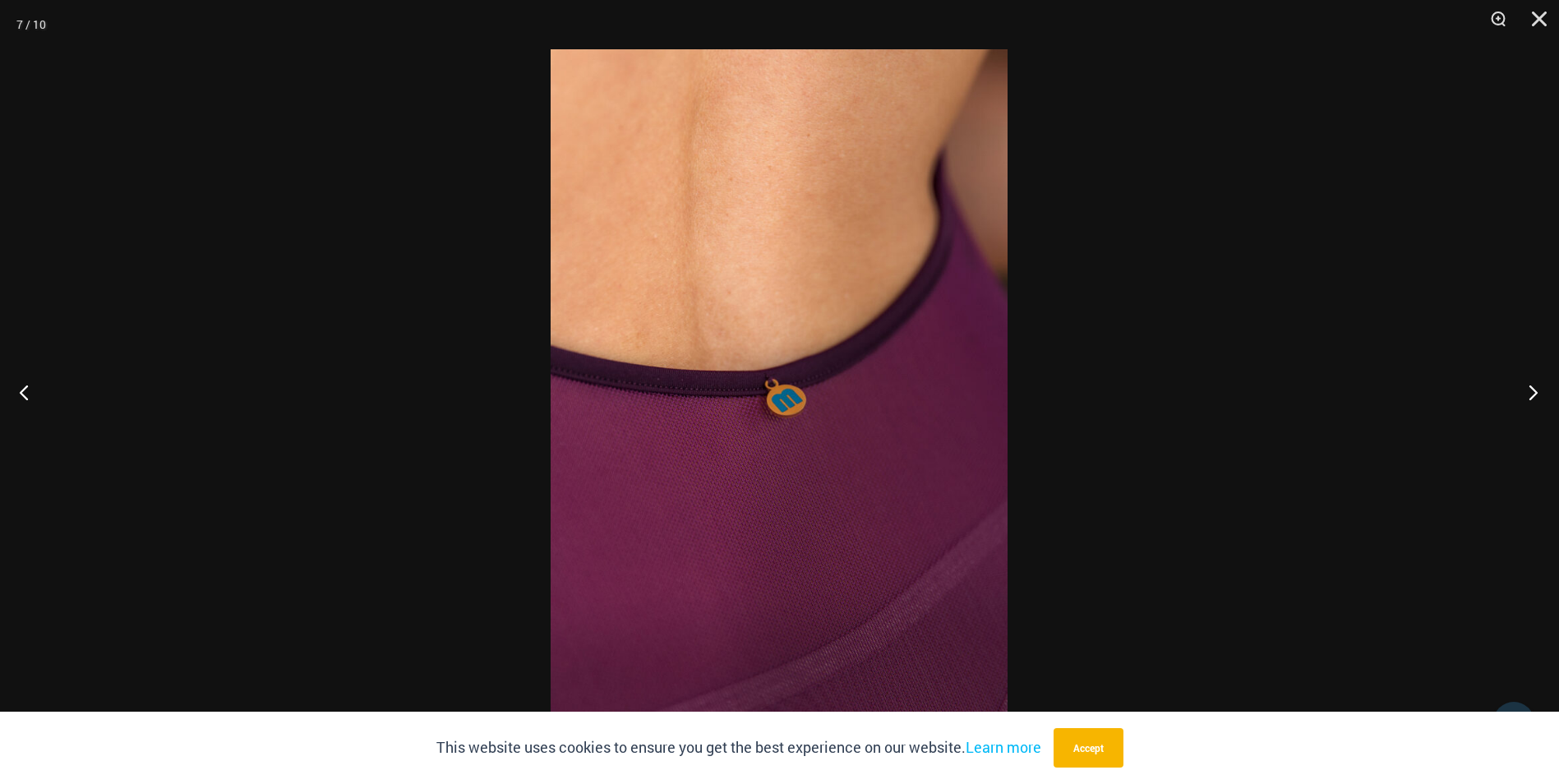
click at [1532, 382] on button "Next" at bounding box center [1528, 391] width 62 height 82
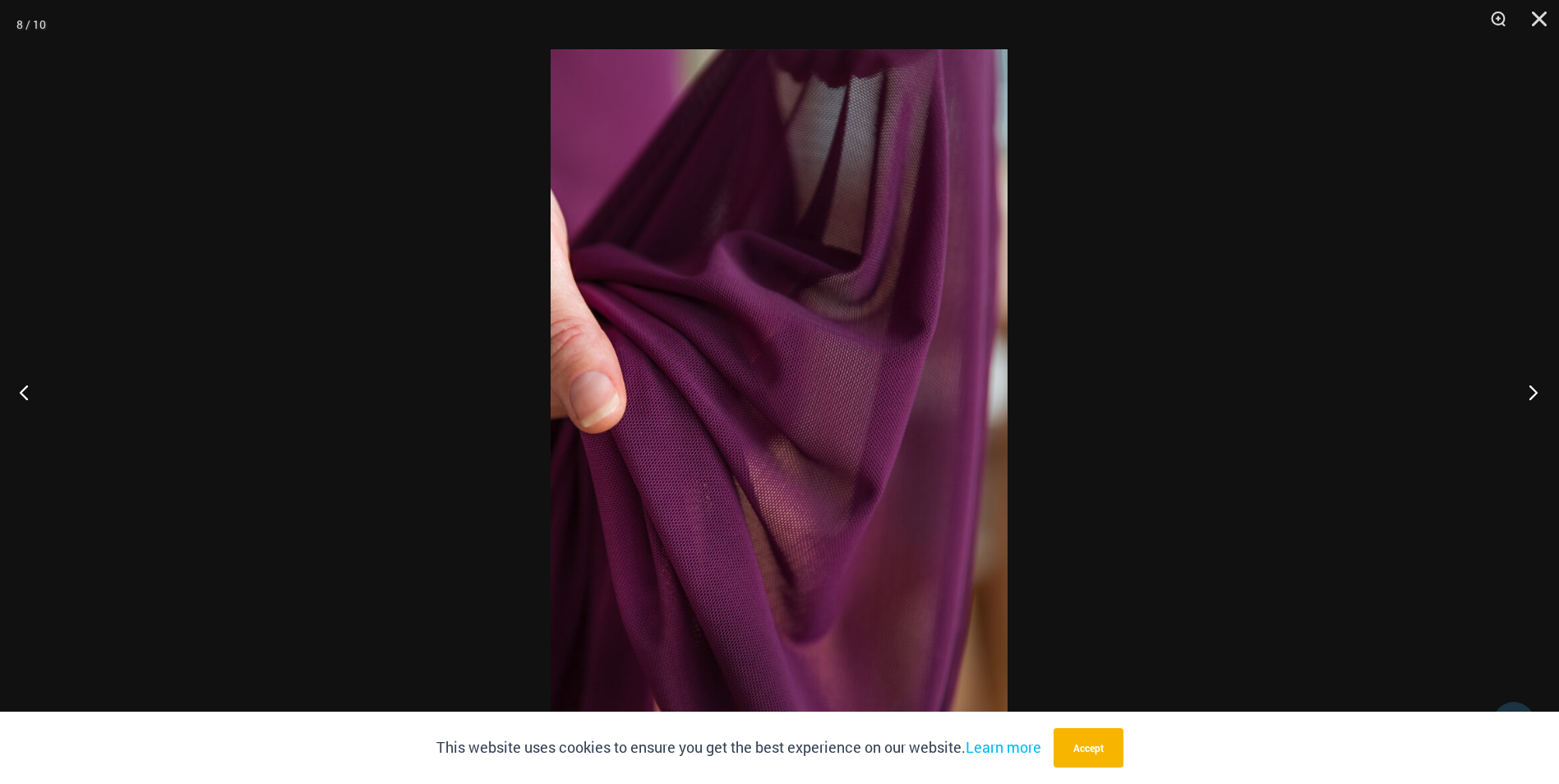
click at [1532, 382] on button "Next" at bounding box center [1528, 391] width 62 height 82
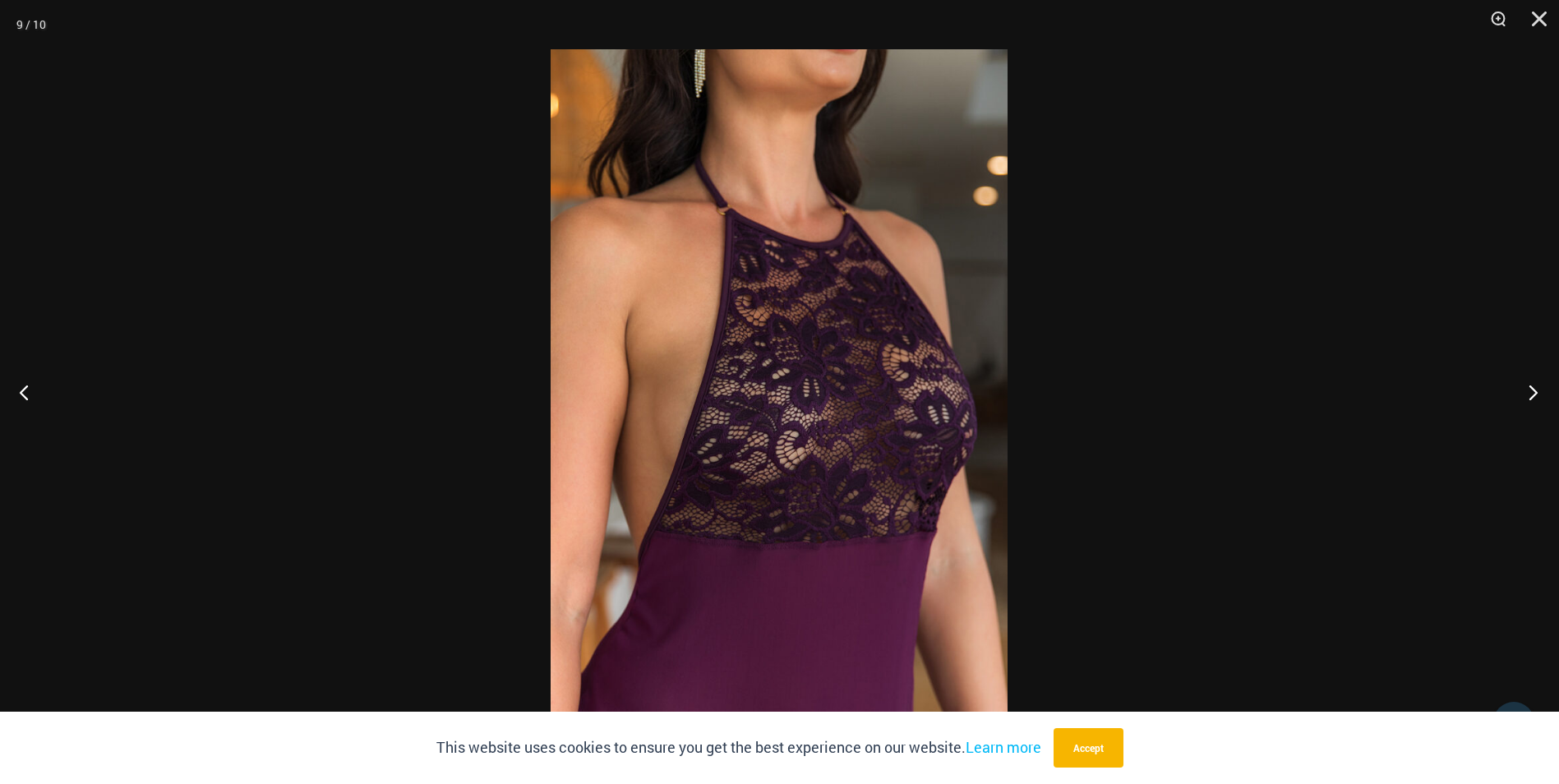
click at [1532, 382] on button "Next" at bounding box center [1528, 391] width 62 height 82
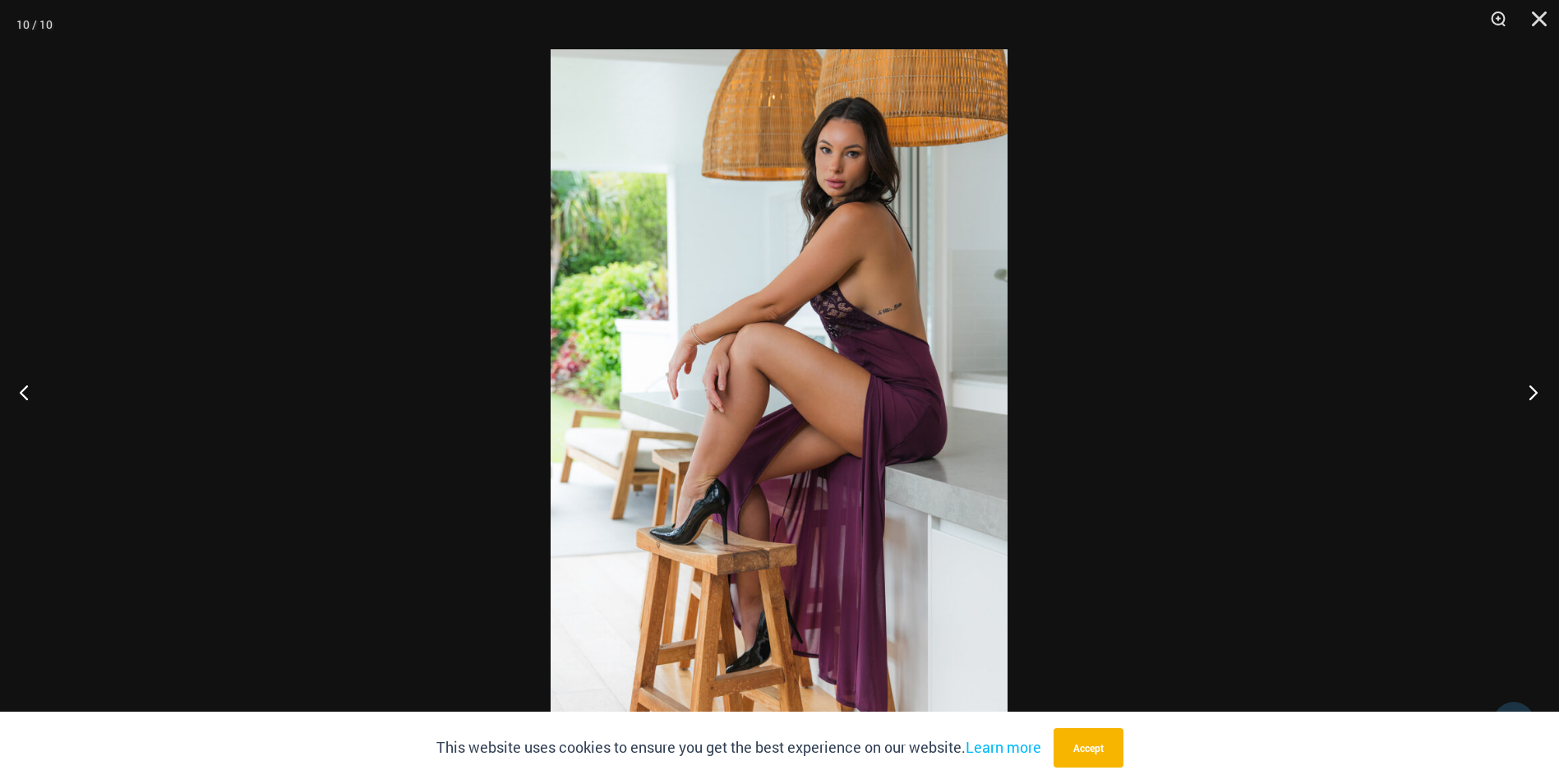
click at [1532, 382] on button "Next" at bounding box center [1528, 391] width 62 height 82
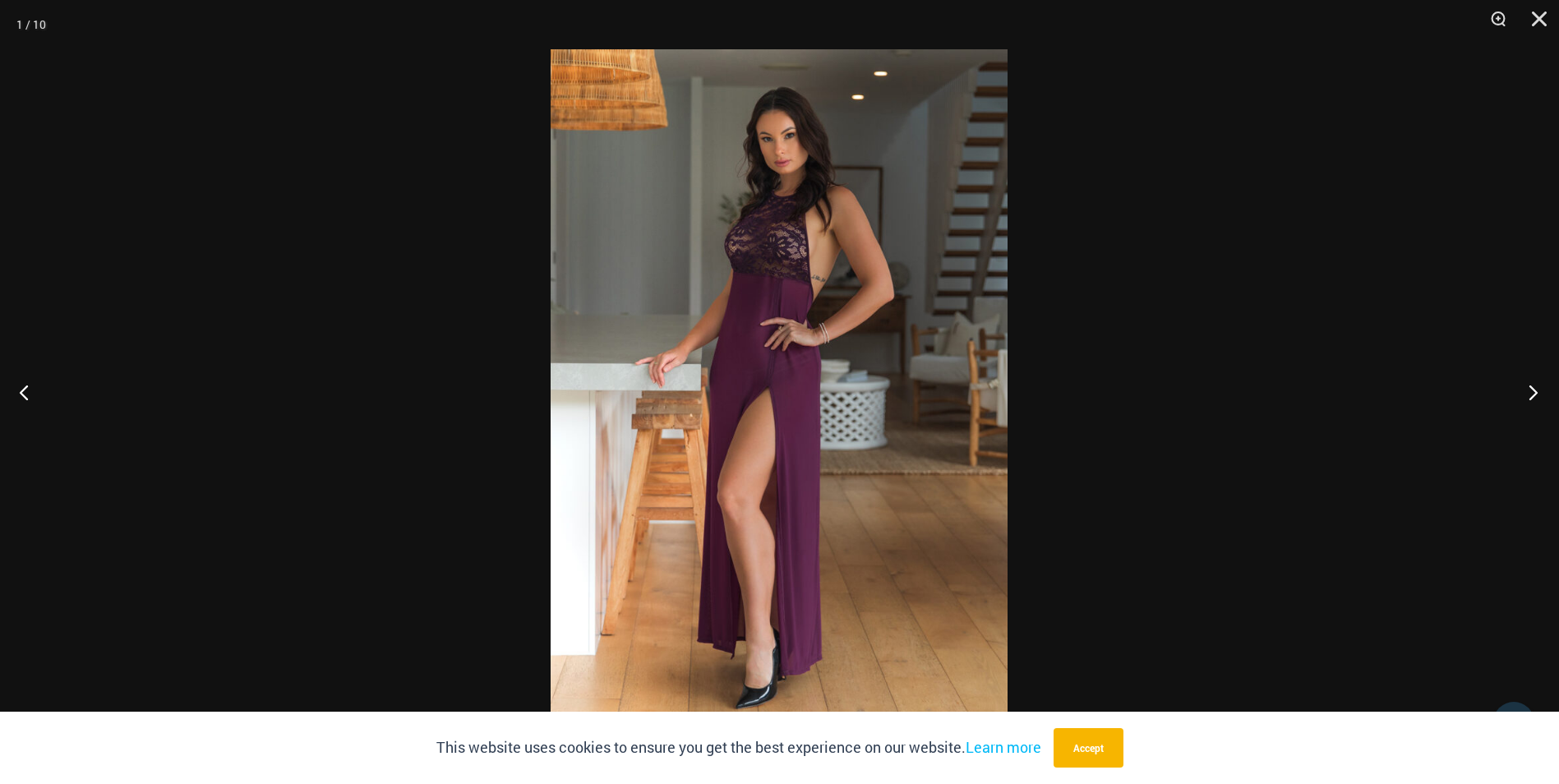
click at [1532, 382] on button "Next" at bounding box center [1528, 391] width 62 height 82
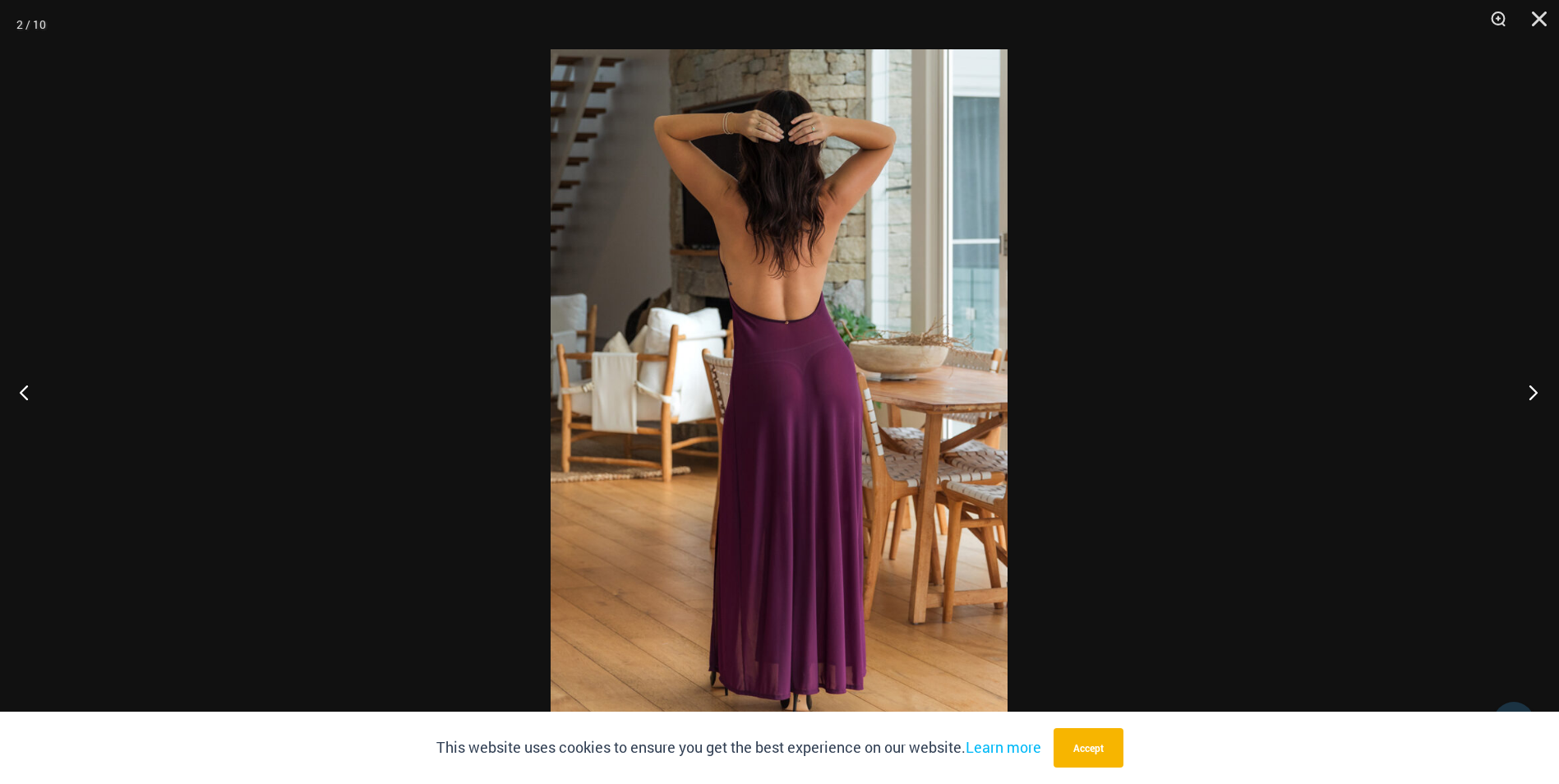
click at [1532, 382] on button "Next" at bounding box center [1528, 391] width 62 height 82
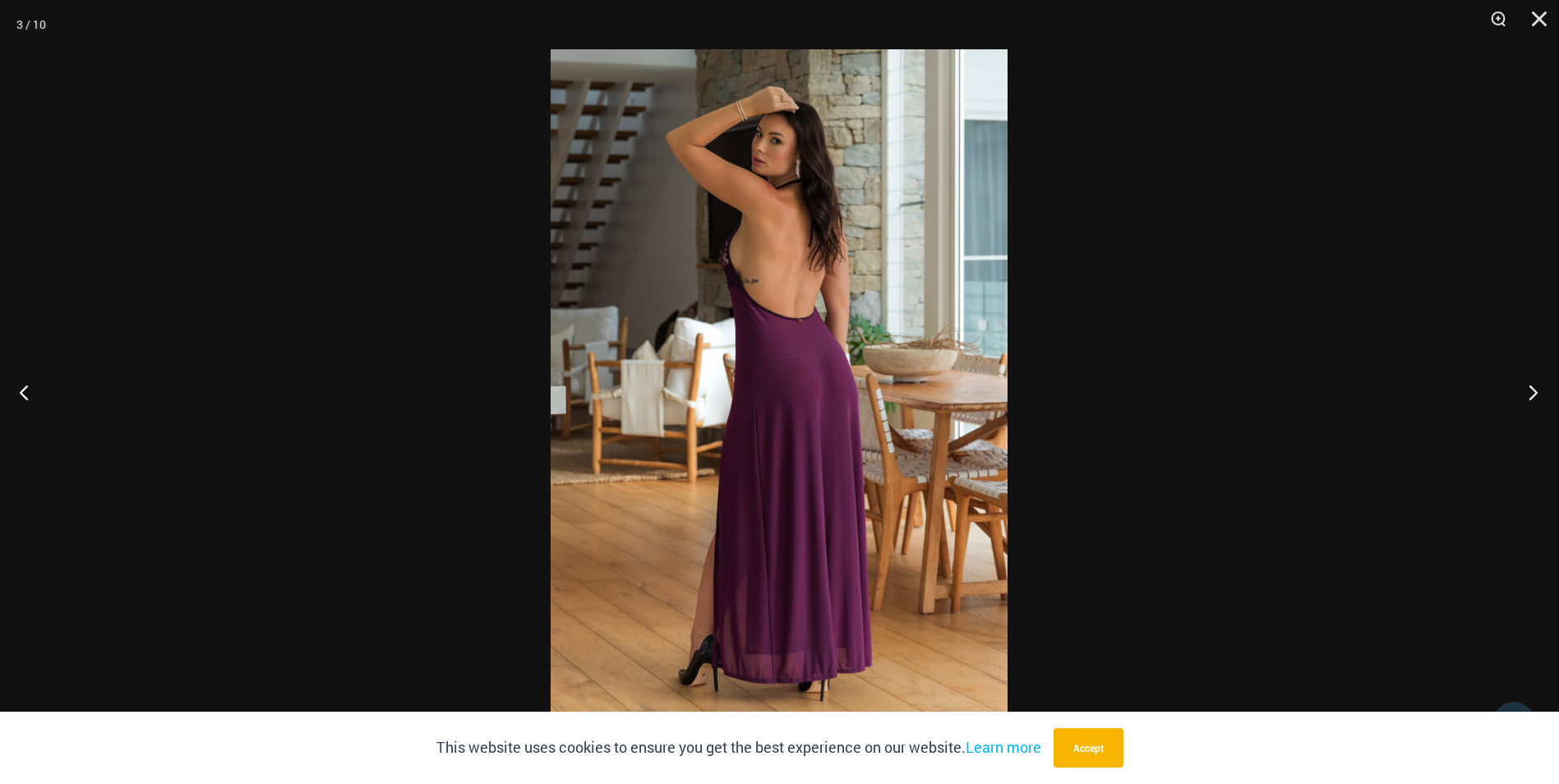
click at [1532, 382] on button "Next" at bounding box center [1528, 391] width 62 height 82
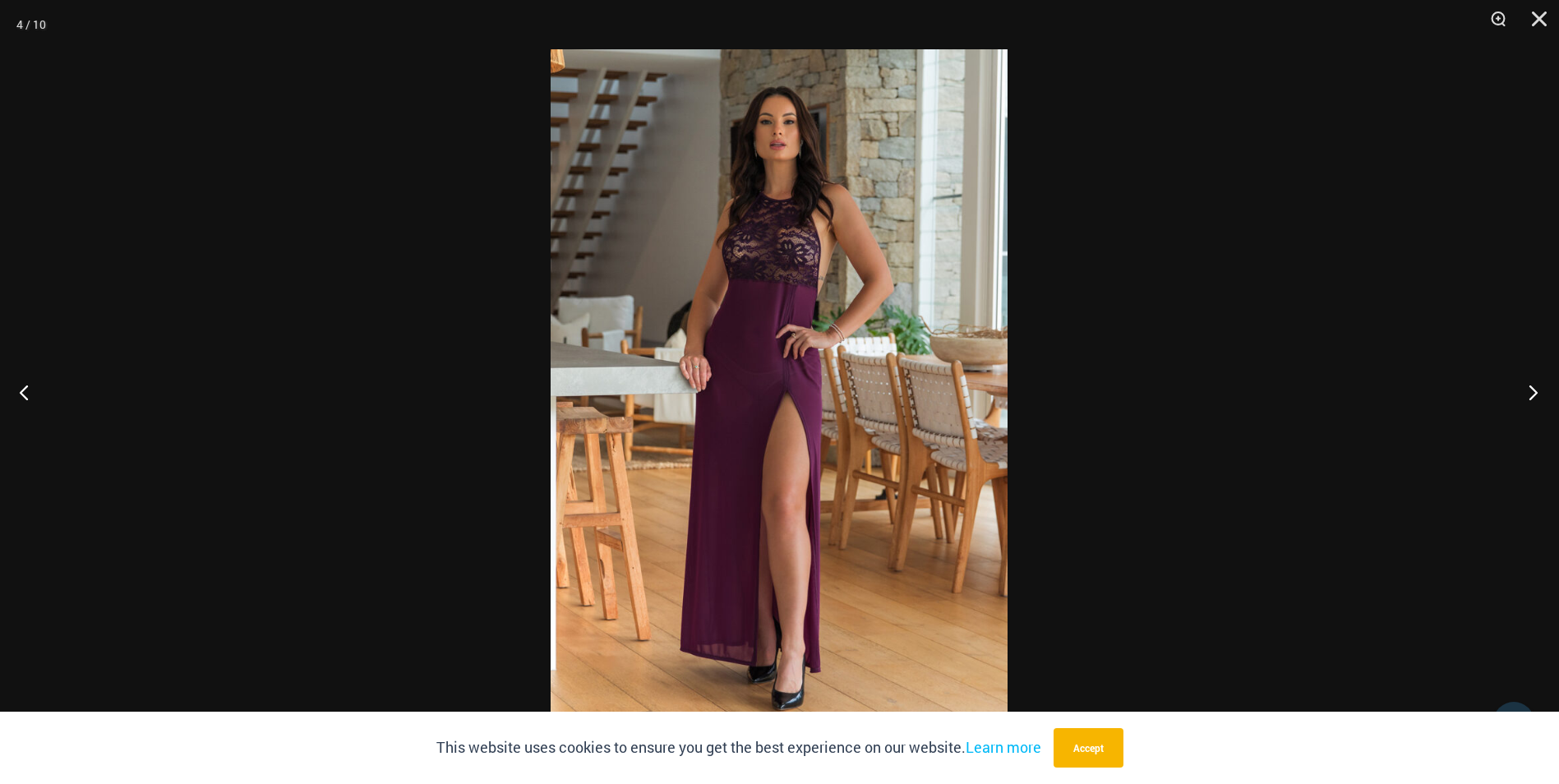
click at [1532, 382] on button "Next" at bounding box center [1528, 391] width 62 height 82
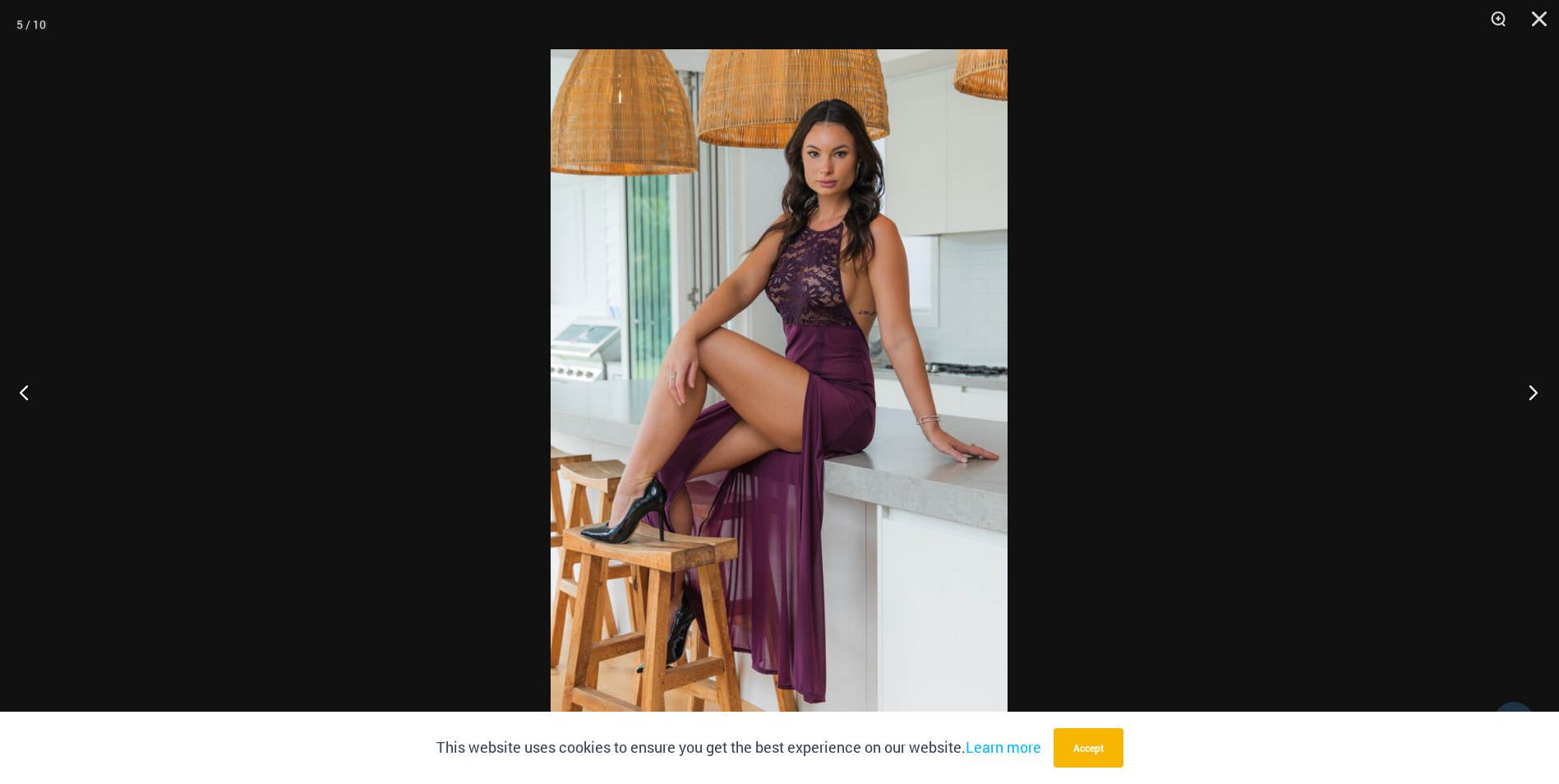
click at [1532, 382] on button "Next" at bounding box center [1528, 391] width 62 height 82
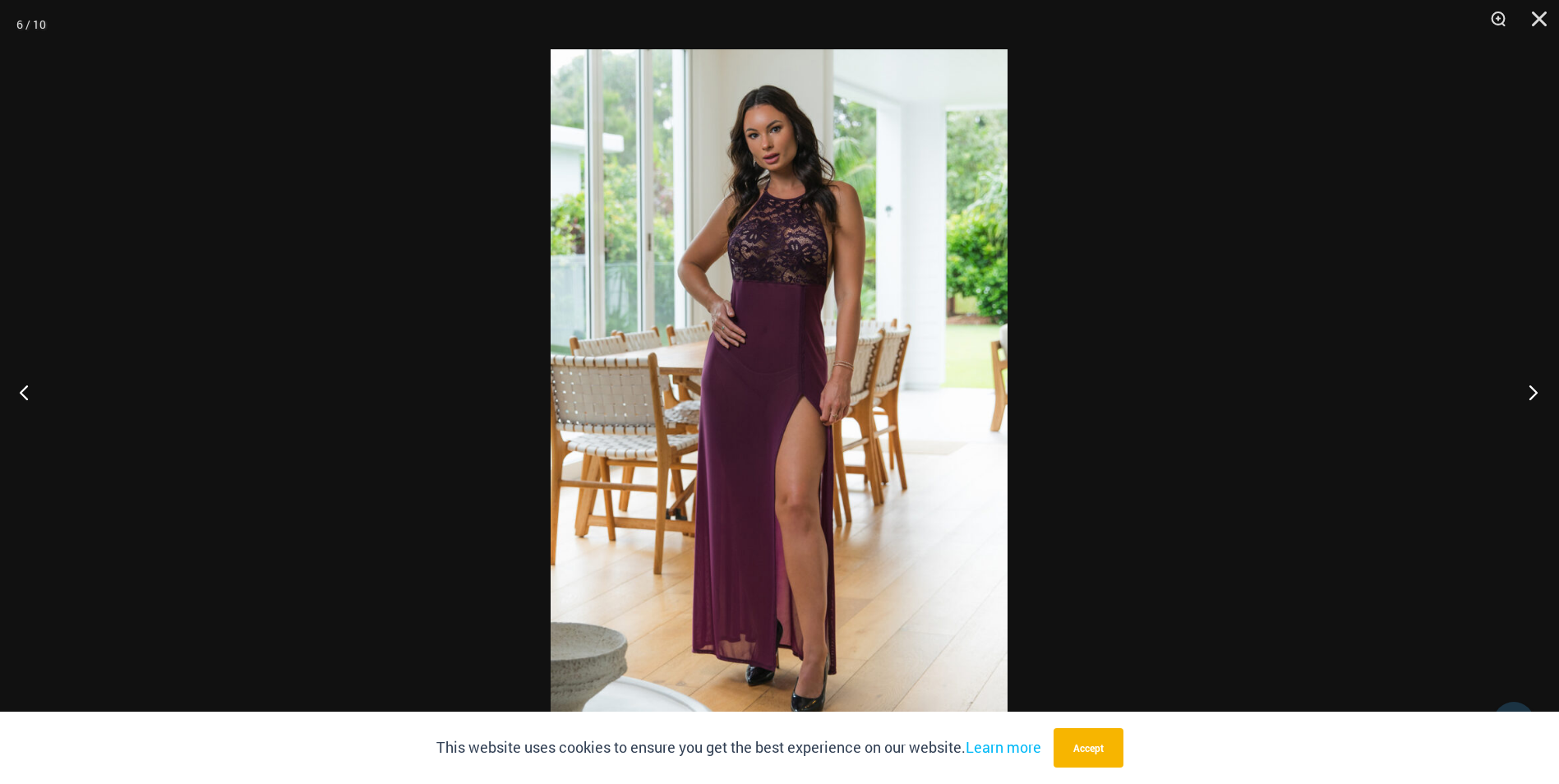
click at [1533, 382] on button "Next" at bounding box center [1528, 391] width 62 height 82
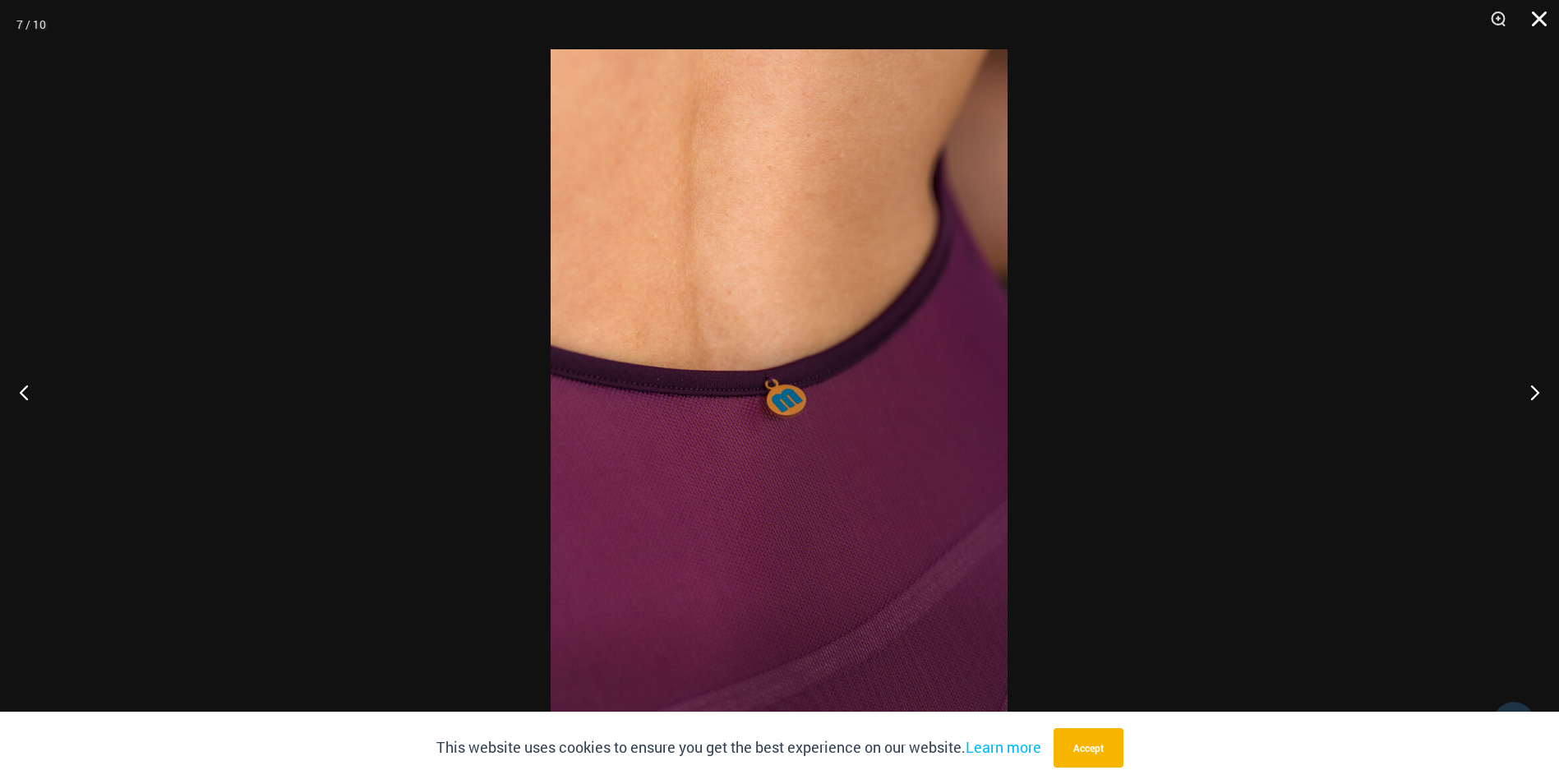
click at [1537, 14] on button "Close" at bounding box center [1533, 24] width 42 height 49
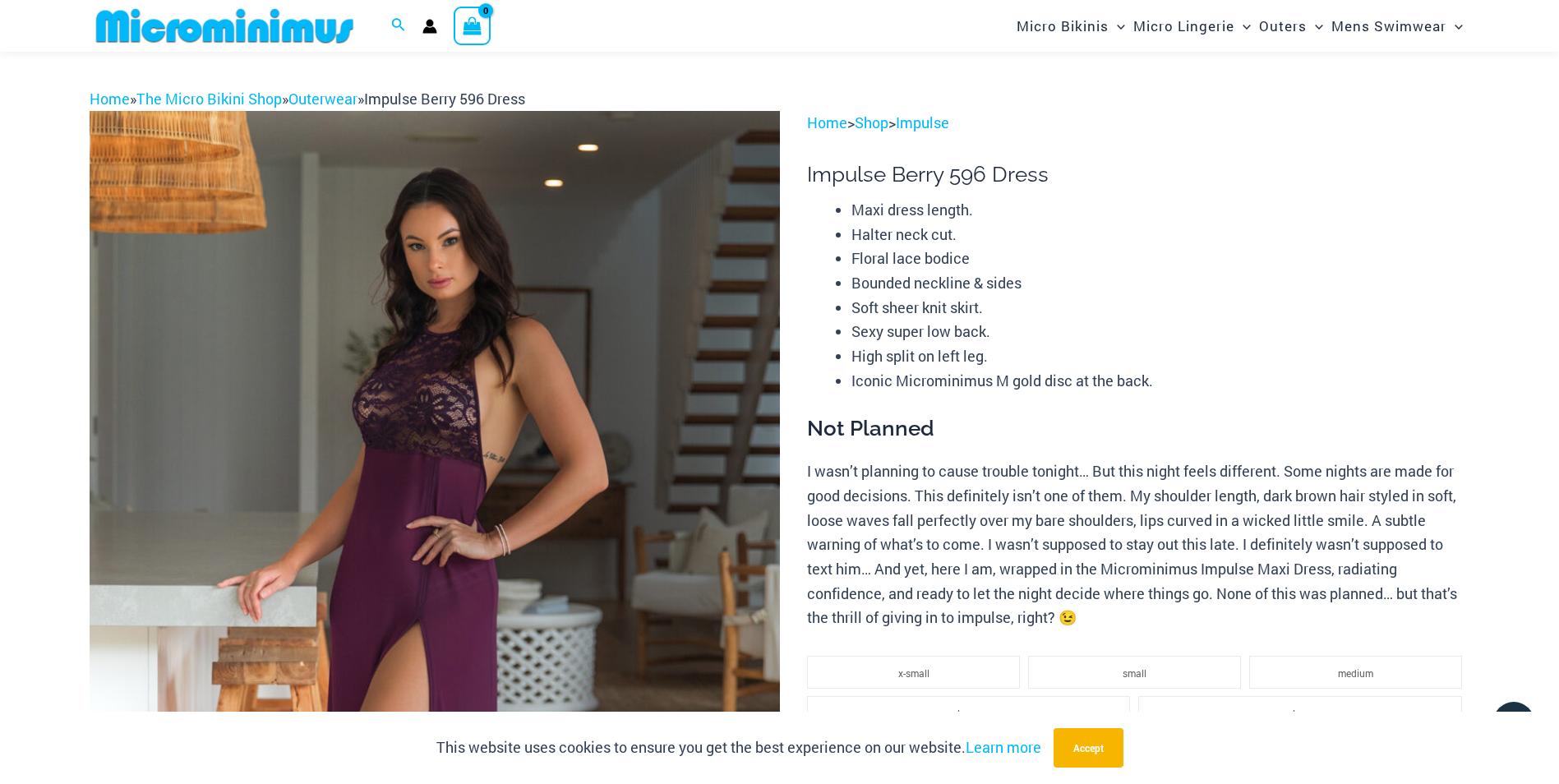
scroll to position [0, 0]
